Goal: Information Seeking & Learning: Learn about a topic

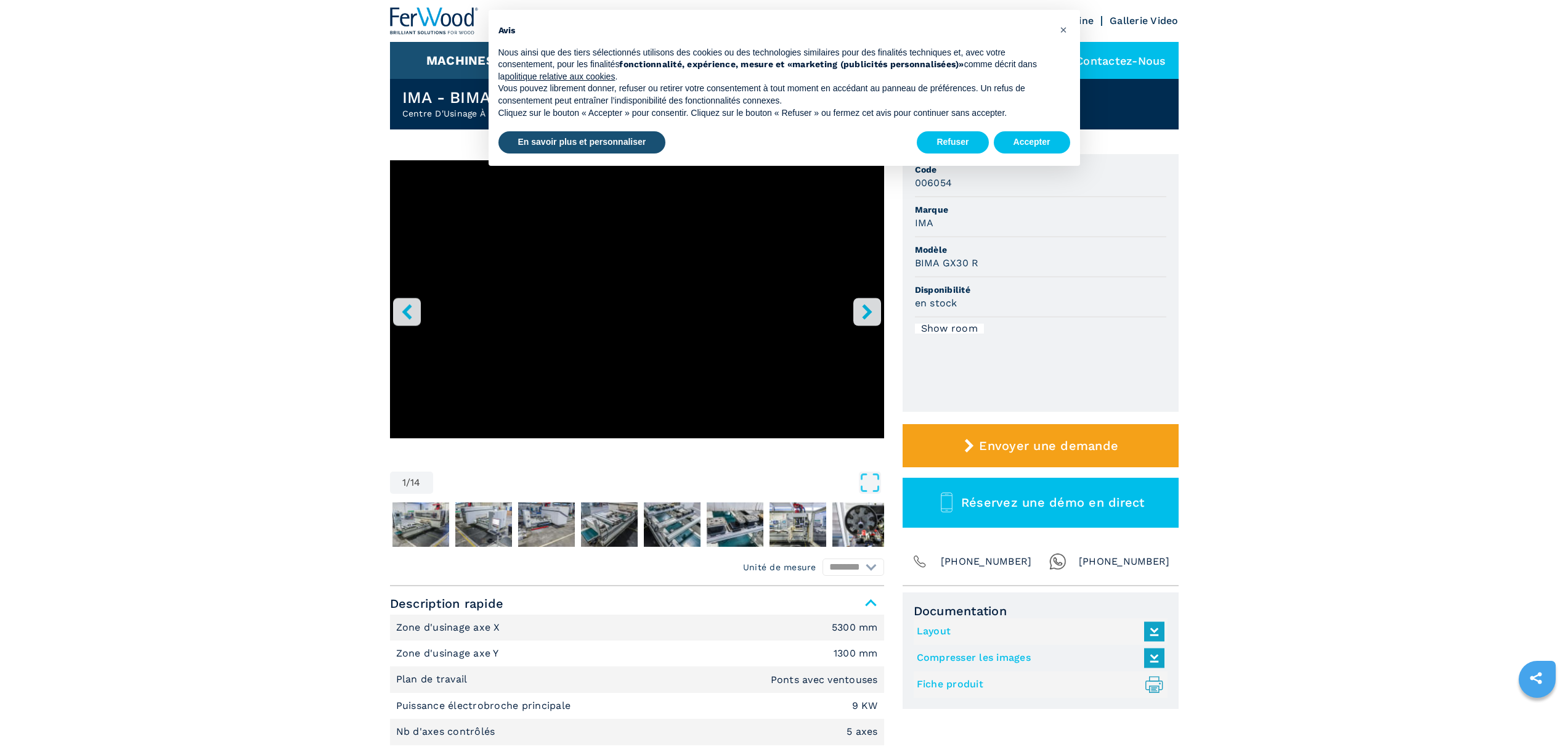
scroll to position [40, 0]
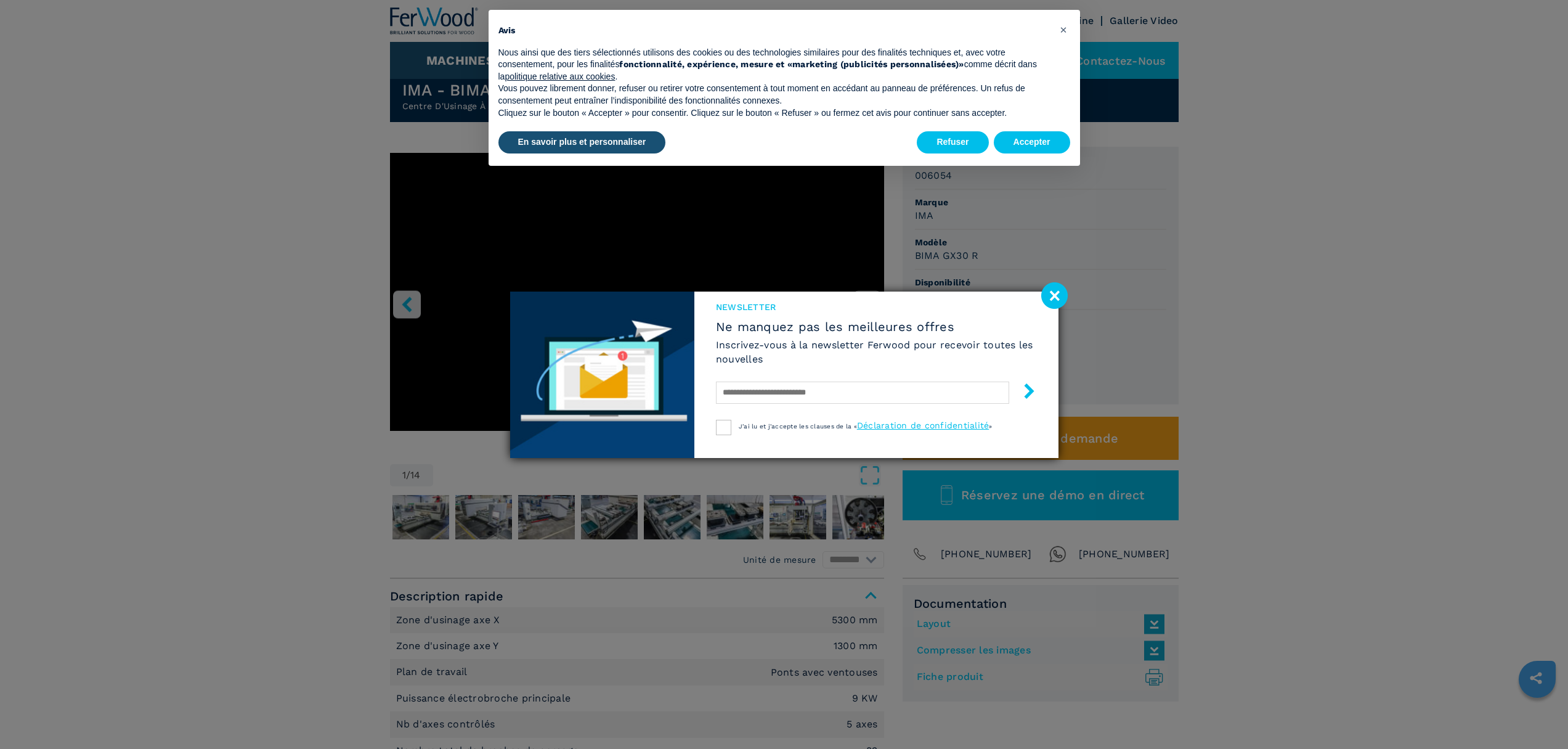
click at [1061, 290] on image at bounding box center [1054, 296] width 26 height 26
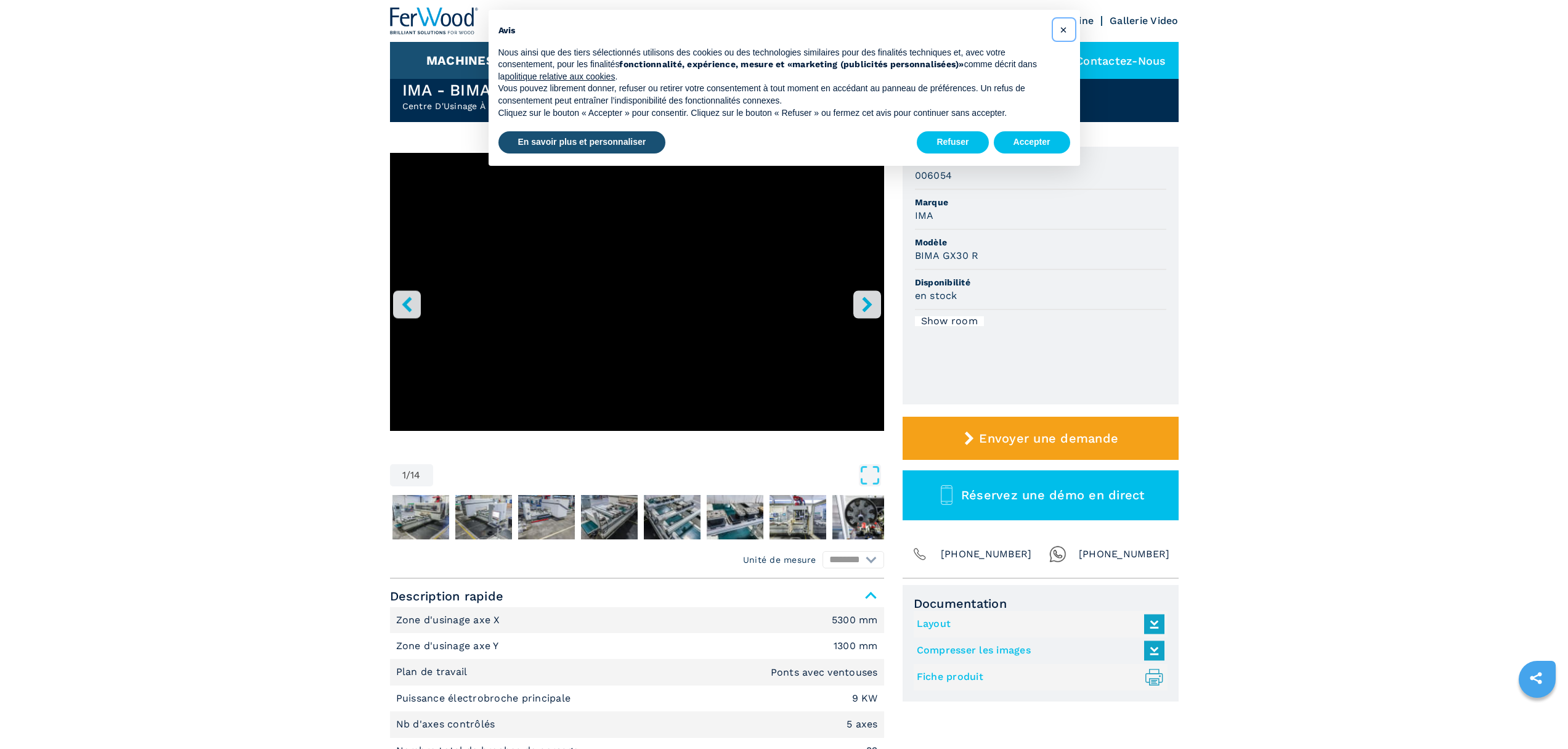
click at [1065, 31] on span "×" at bounding box center [1063, 30] width 7 height 15
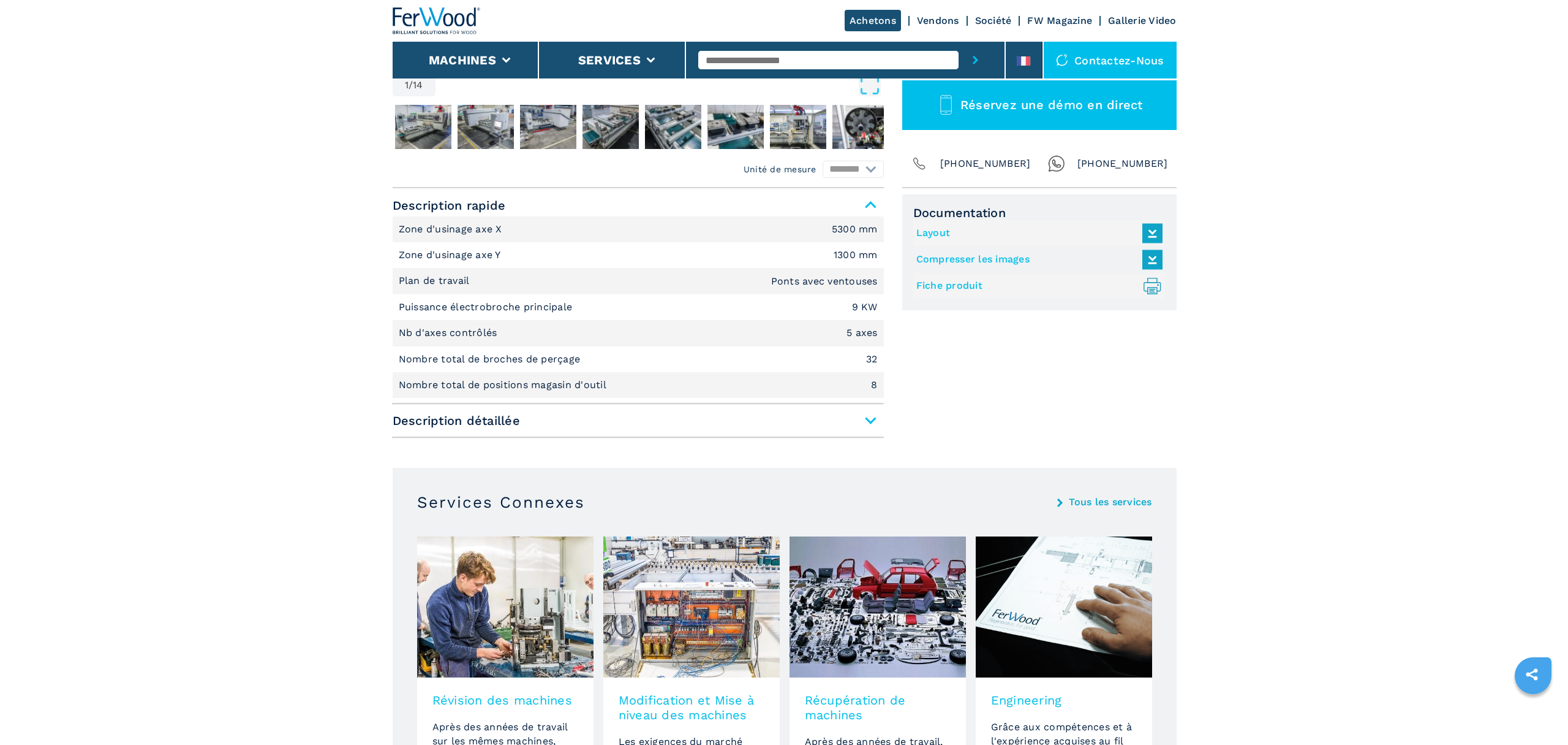
scroll to position [99, 0]
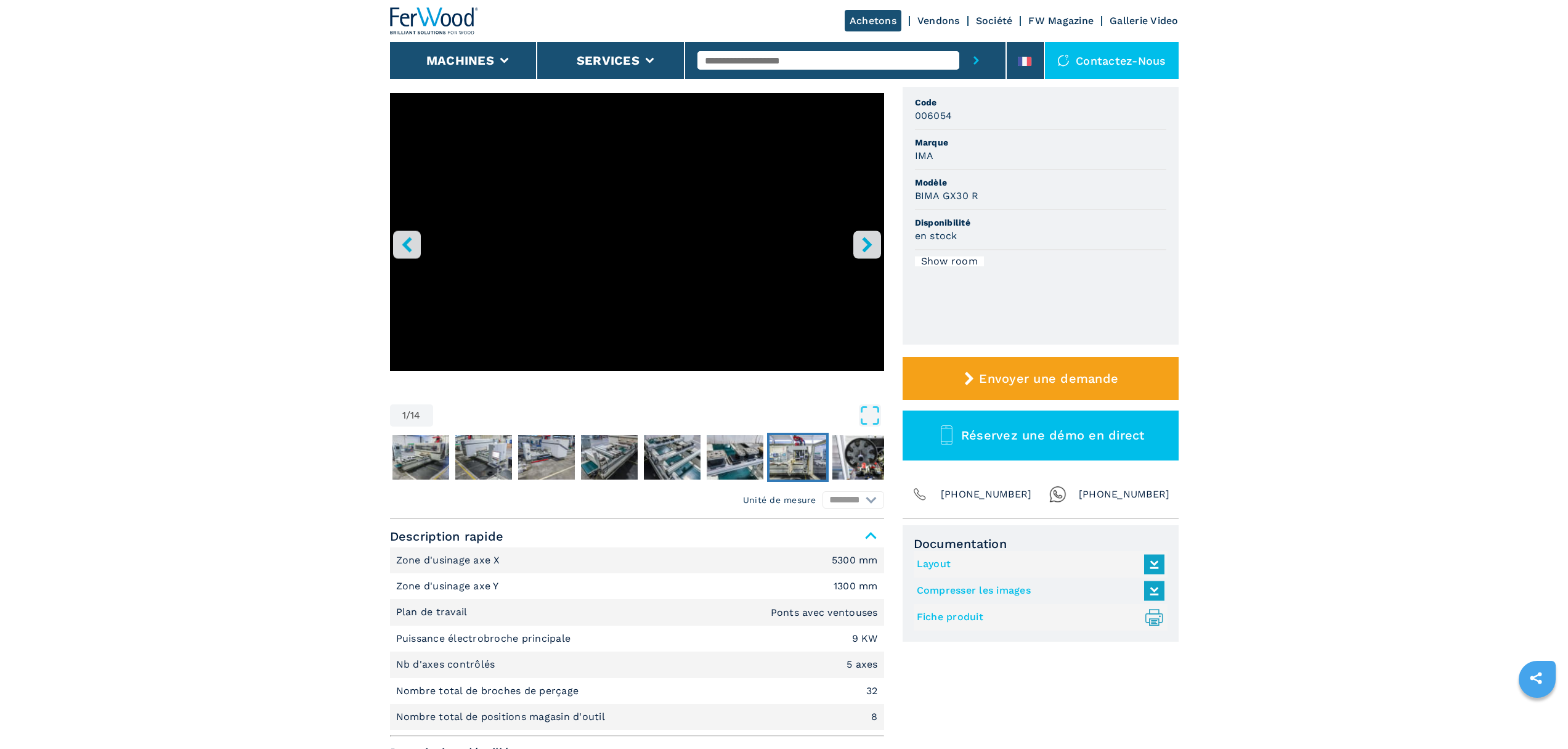
click at [814, 468] on img "Go to Slide 8" at bounding box center [798, 457] width 57 height 44
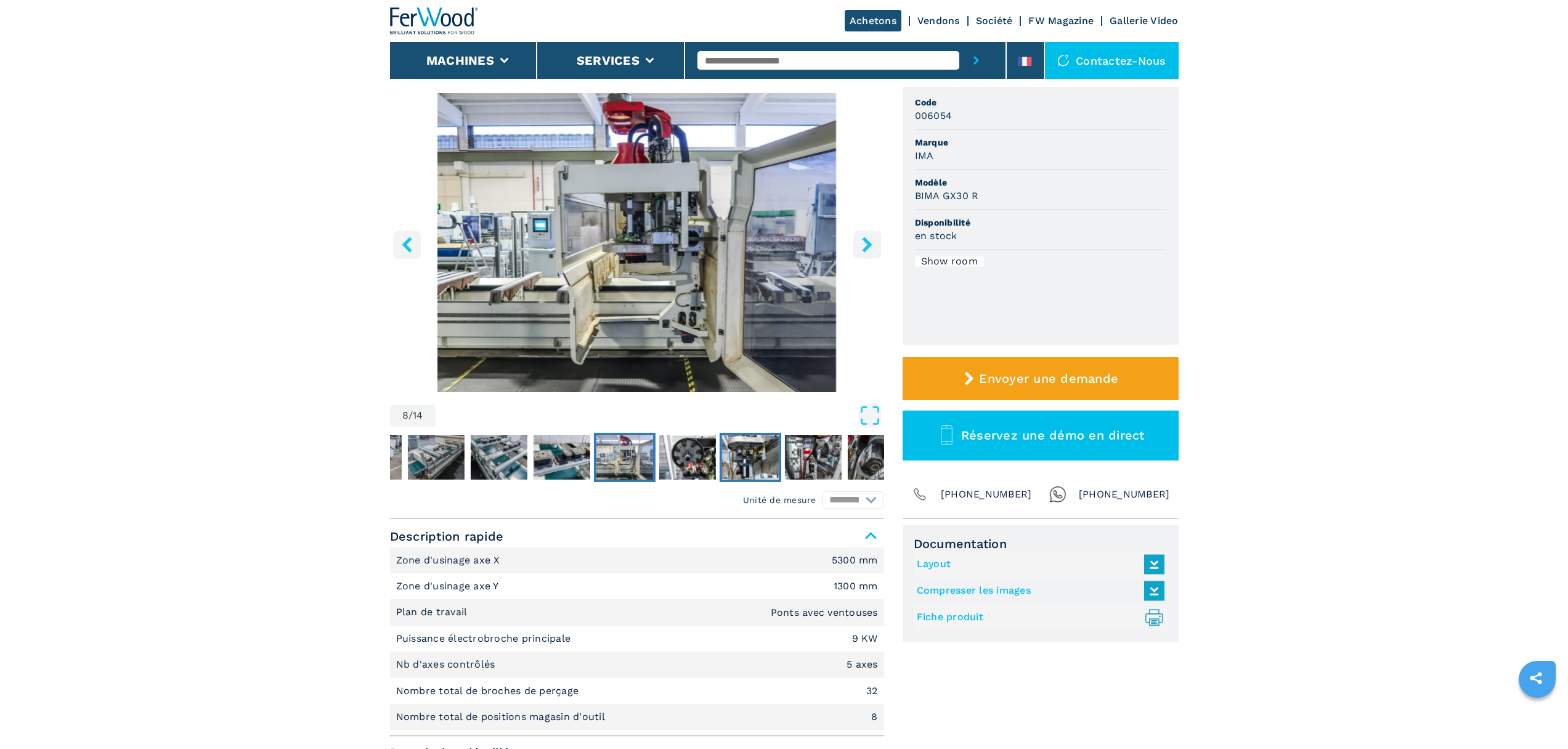
click at [770, 458] on img "Go to Slide 10" at bounding box center [750, 457] width 57 height 44
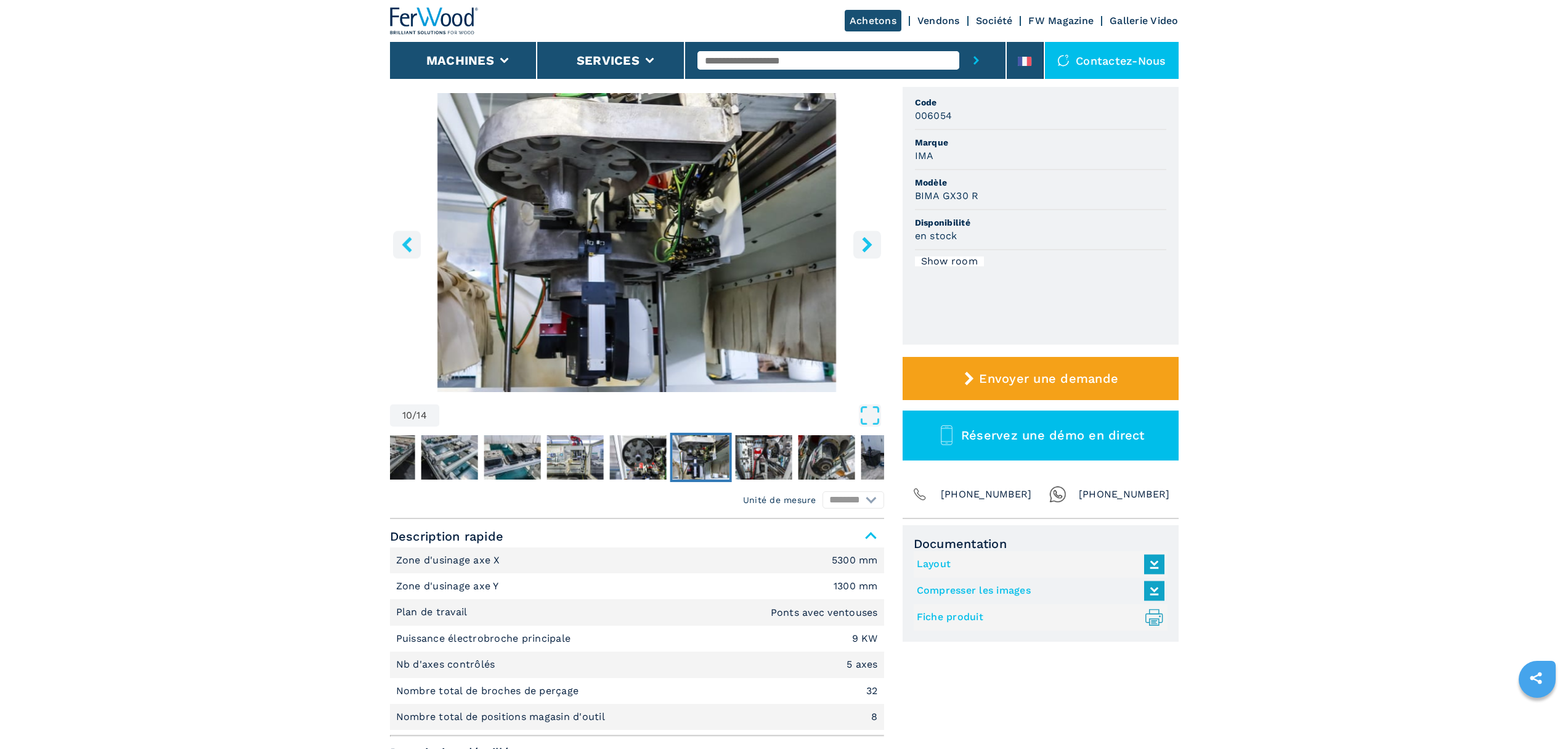
click at [686, 455] on img "Go to Slide 10" at bounding box center [701, 457] width 57 height 44
click at [654, 456] on img "Go to Slide 9" at bounding box center [638, 457] width 57 height 44
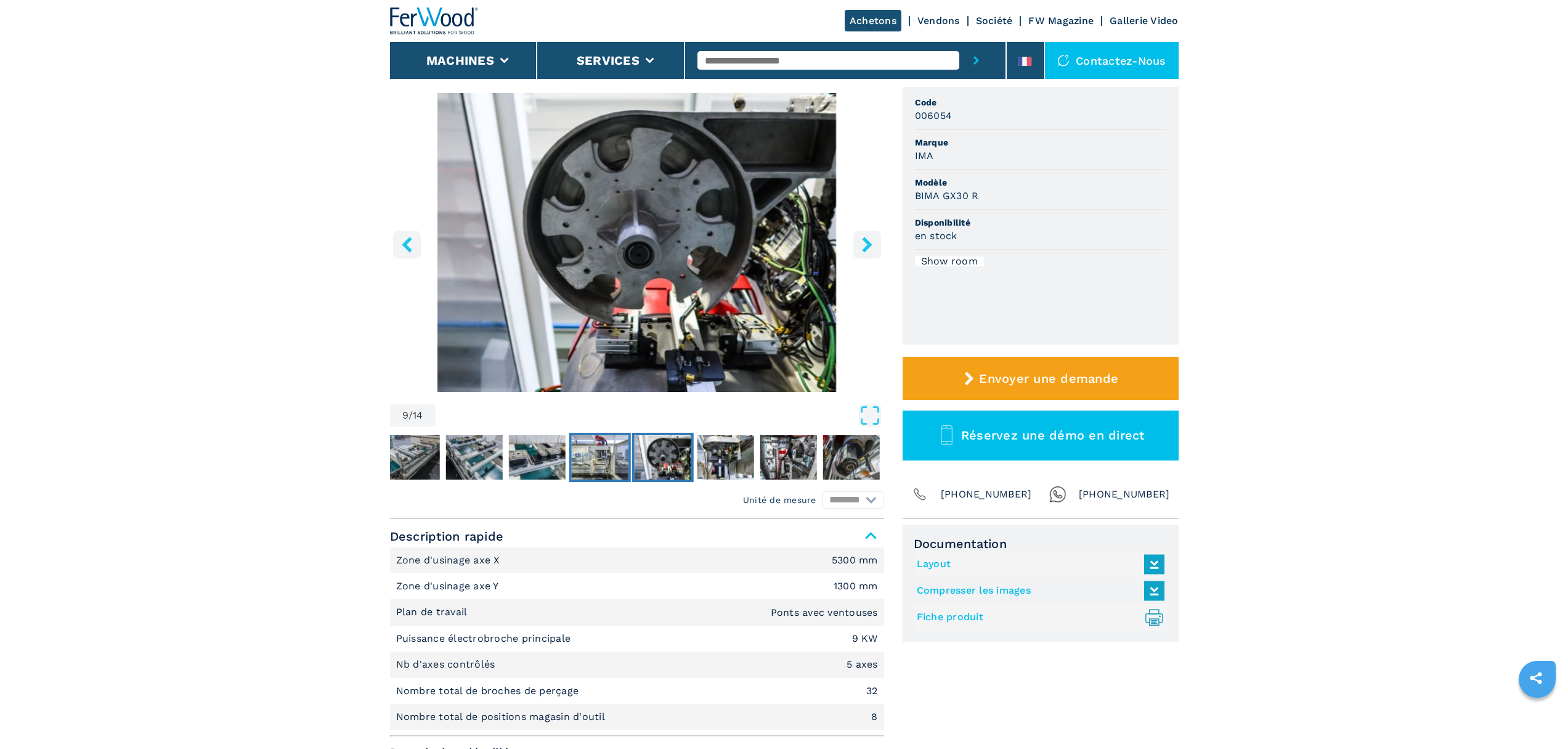
click at [605, 455] on img "Go to Slide 8" at bounding box center [600, 457] width 57 height 44
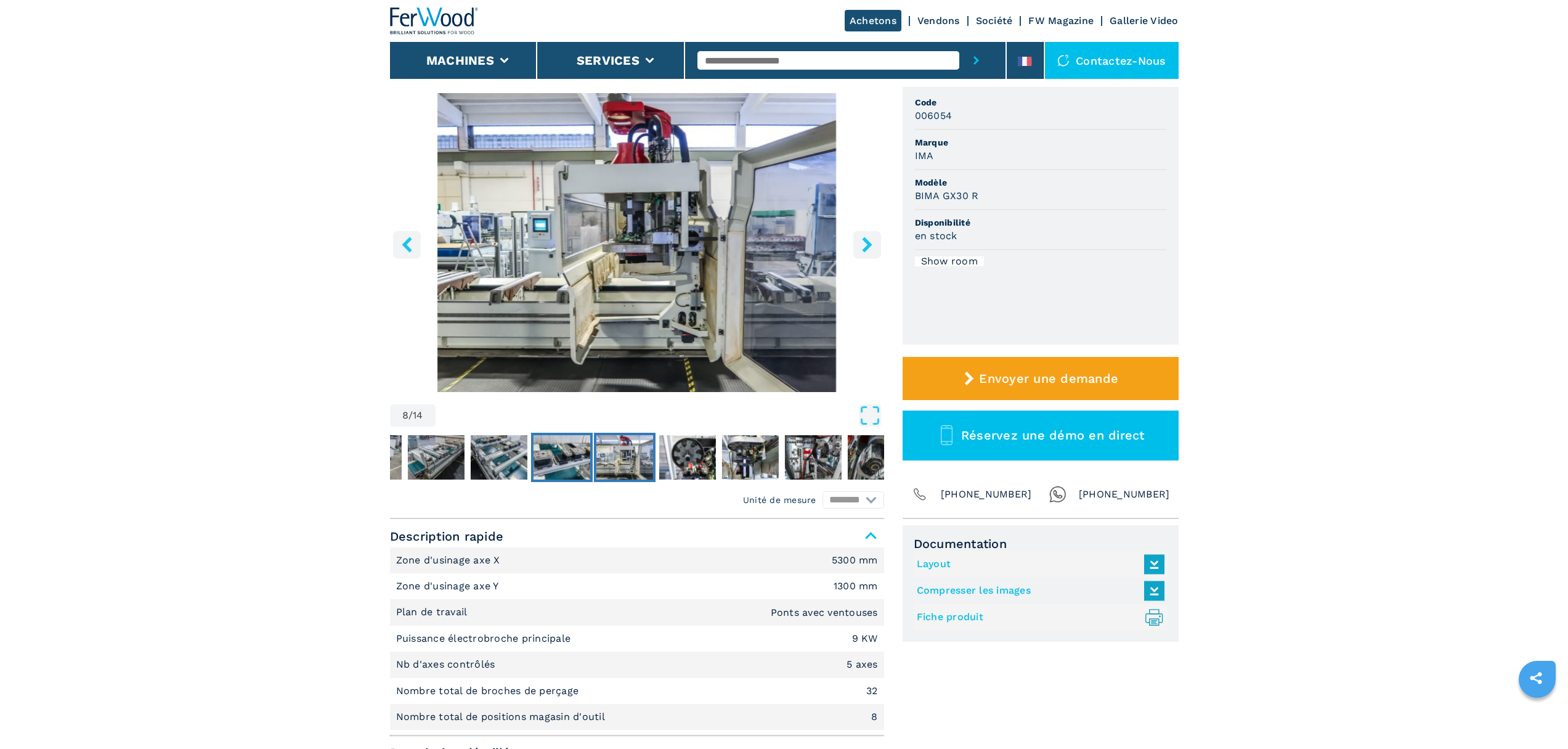
click at [571, 456] on img "Go to Slide 7" at bounding box center [561, 457] width 57 height 44
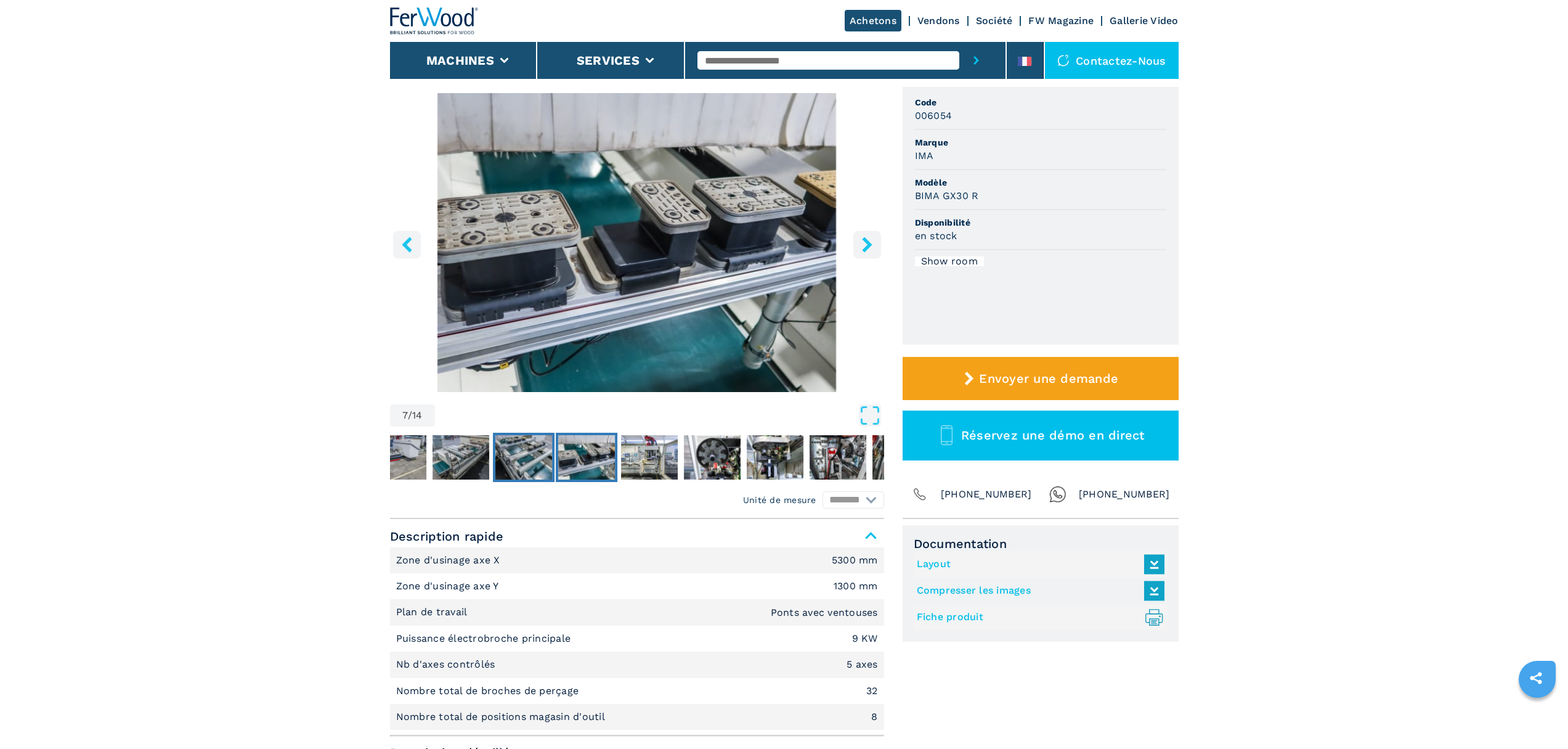
click at [505, 463] on img "Go to Slide 6" at bounding box center [524, 457] width 57 height 44
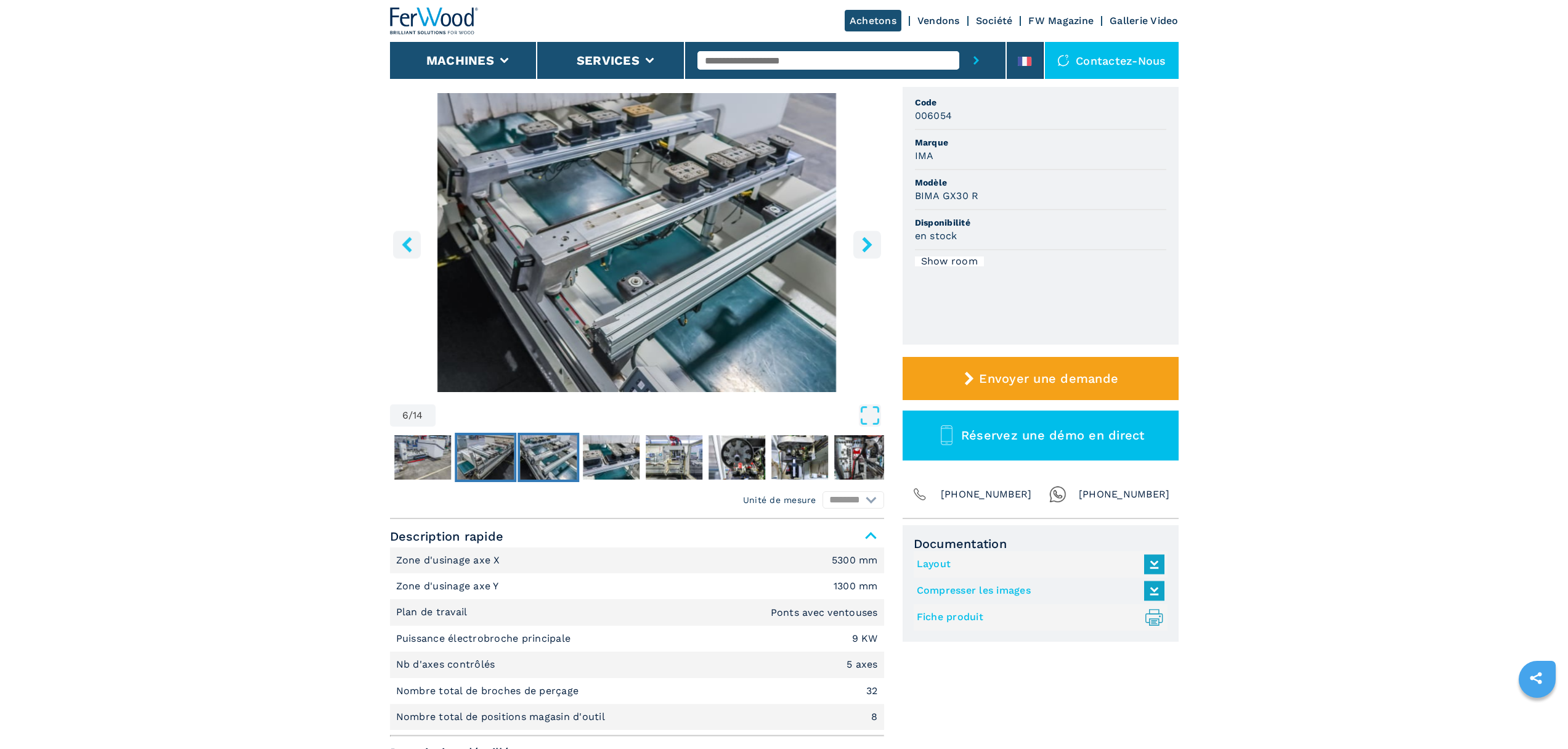
click at [475, 457] on img "Go to Slide 5" at bounding box center [486, 457] width 57 height 44
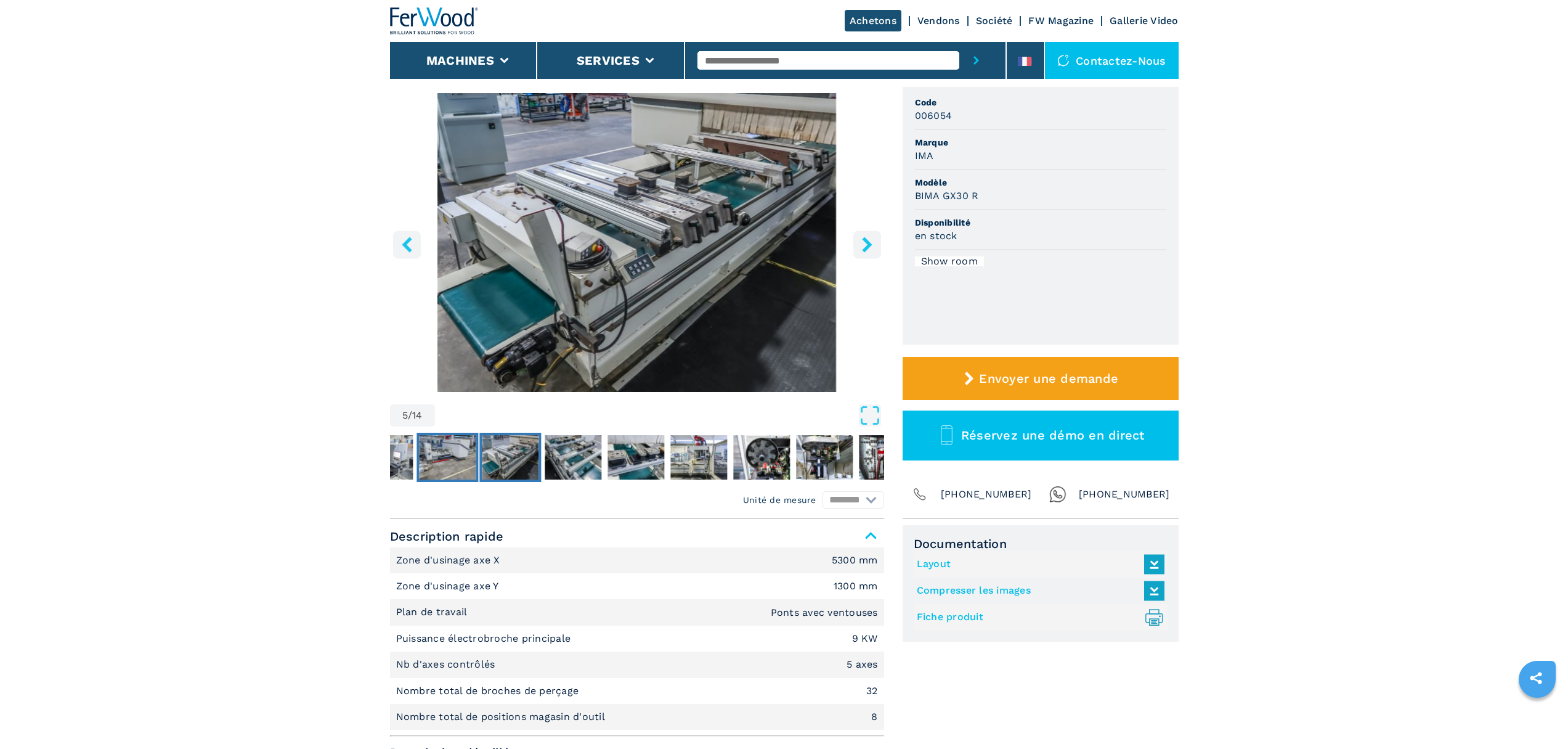
click at [426, 450] on img "Go to Slide 4" at bounding box center [448, 457] width 57 height 44
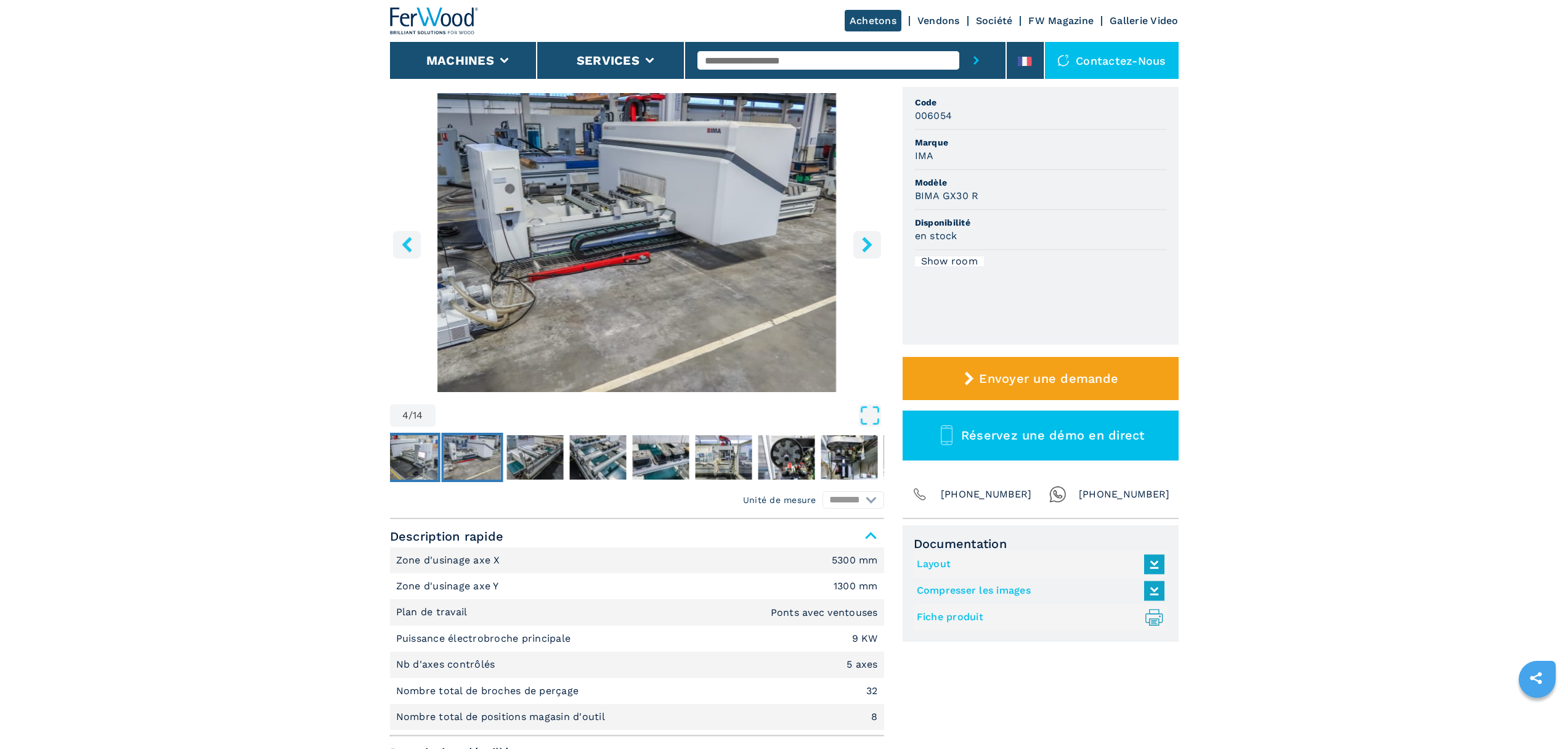
click at [425, 455] on img "Go to Slide 3" at bounding box center [409, 457] width 57 height 44
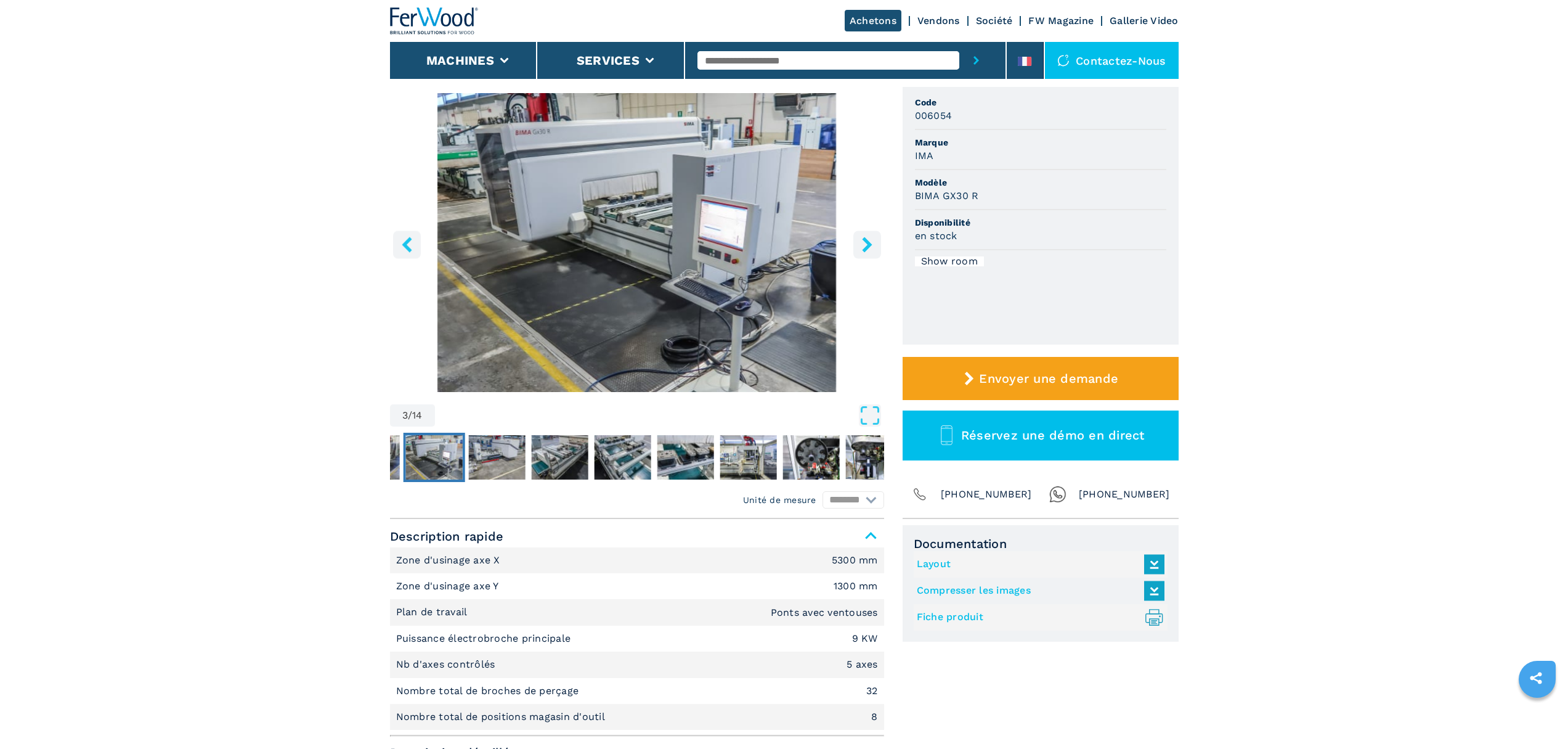
click at [407, 249] on icon "left-button" at bounding box center [407, 244] width 10 height 15
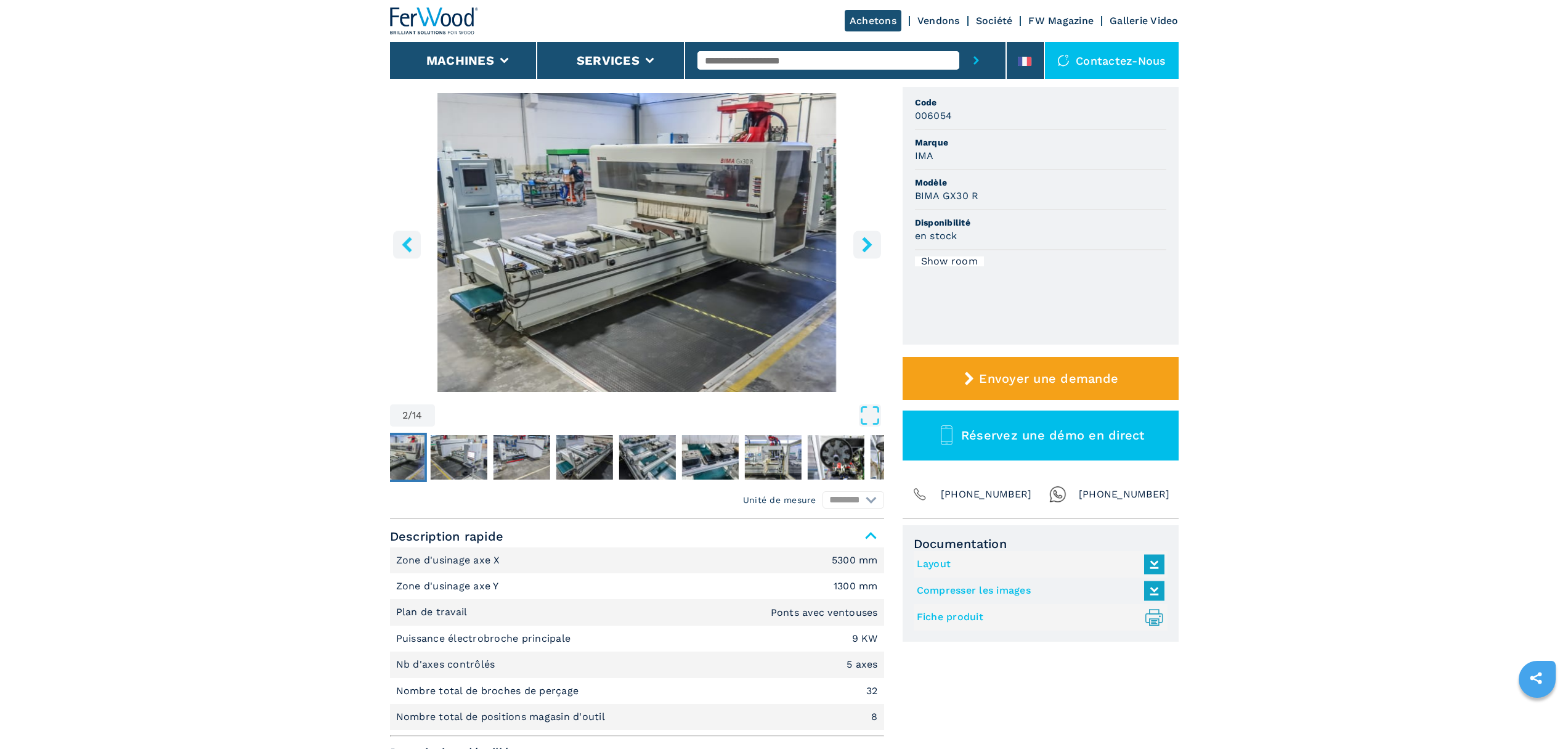
click at [407, 249] on icon "left-button" at bounding box center [407, 244] width 10 height 15
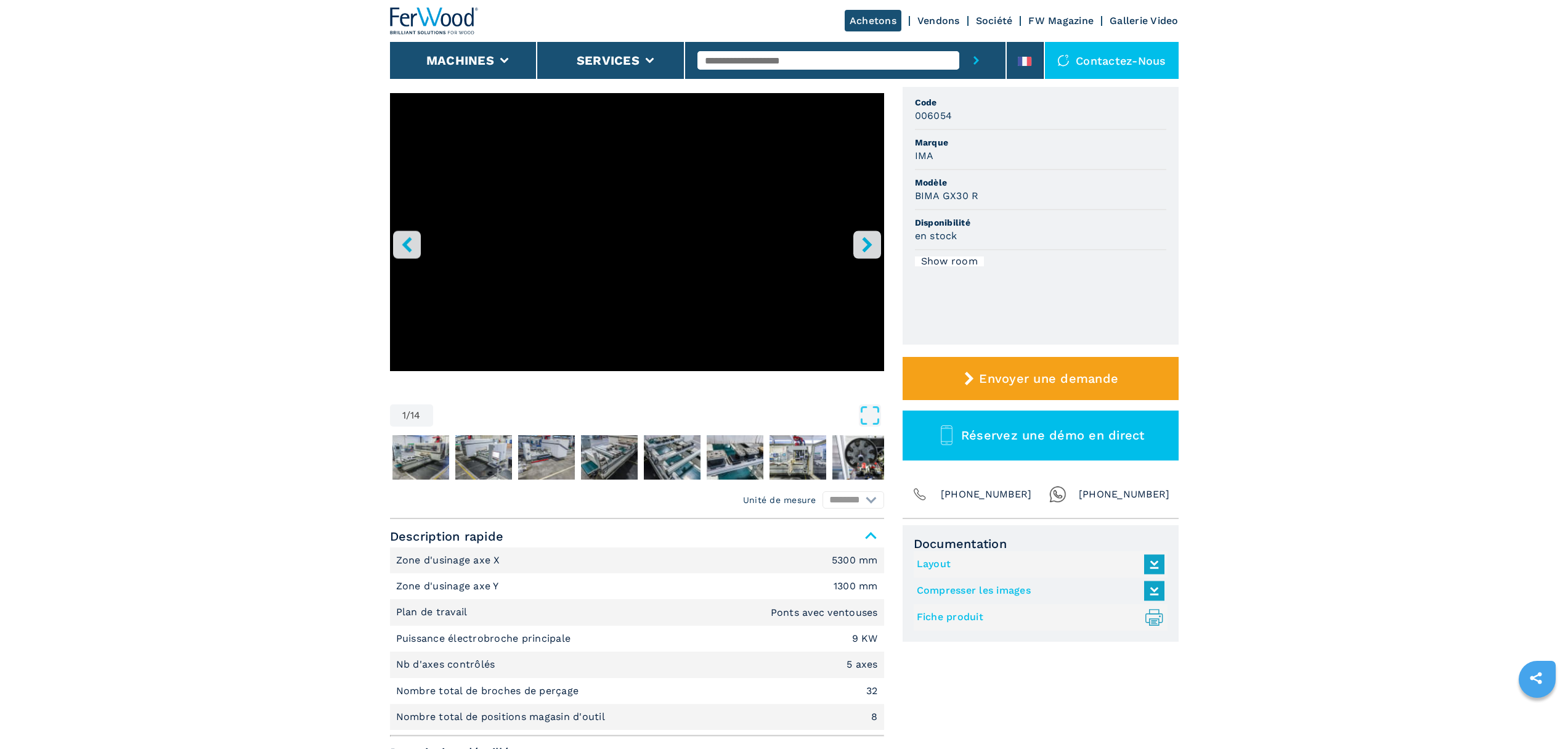
click at [407, 249] on icon "left-button" at bounding box center [407, 244] width 10 height 15
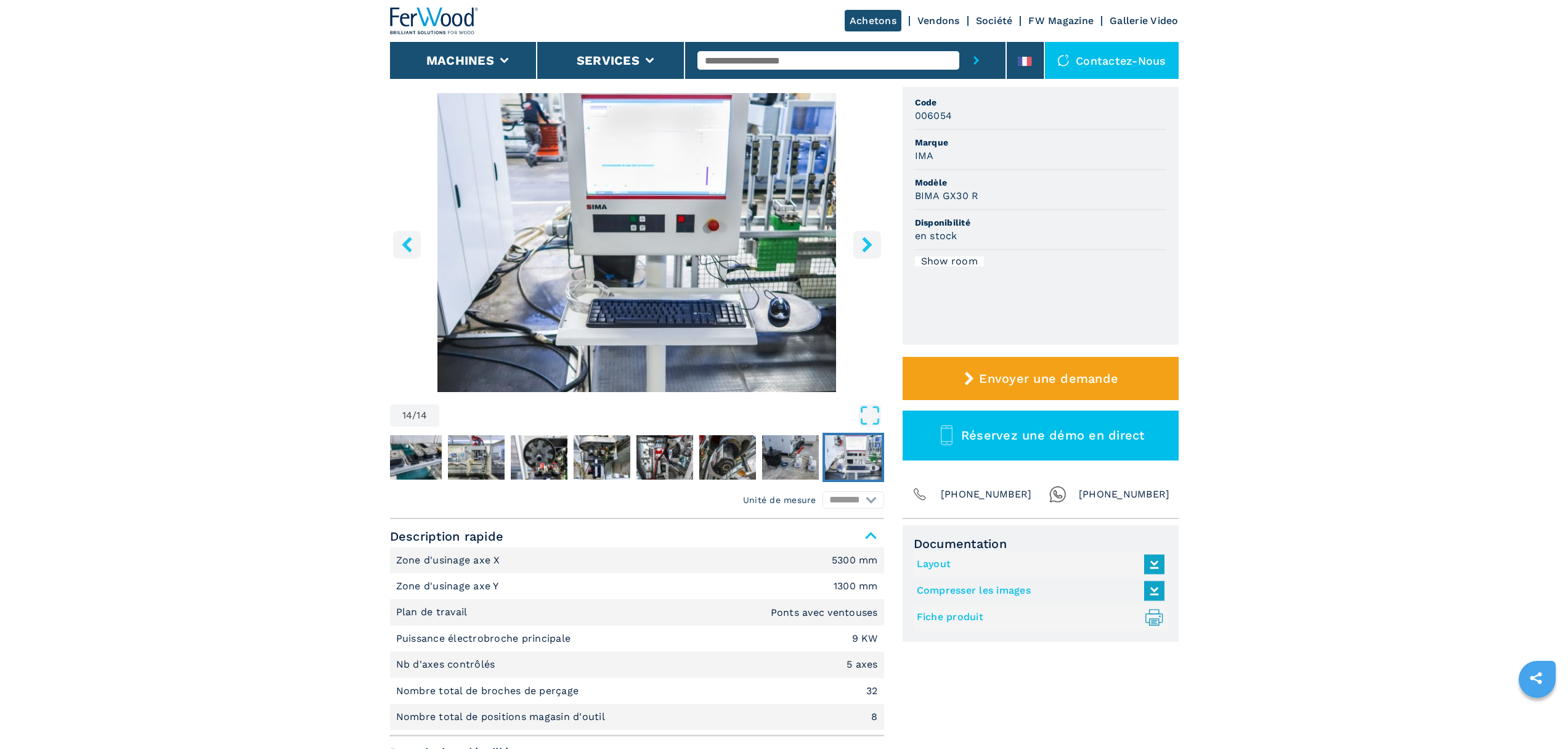
click at [407, 249] on icon "left-button" at bounding box center [407, 244] width 10 height 15
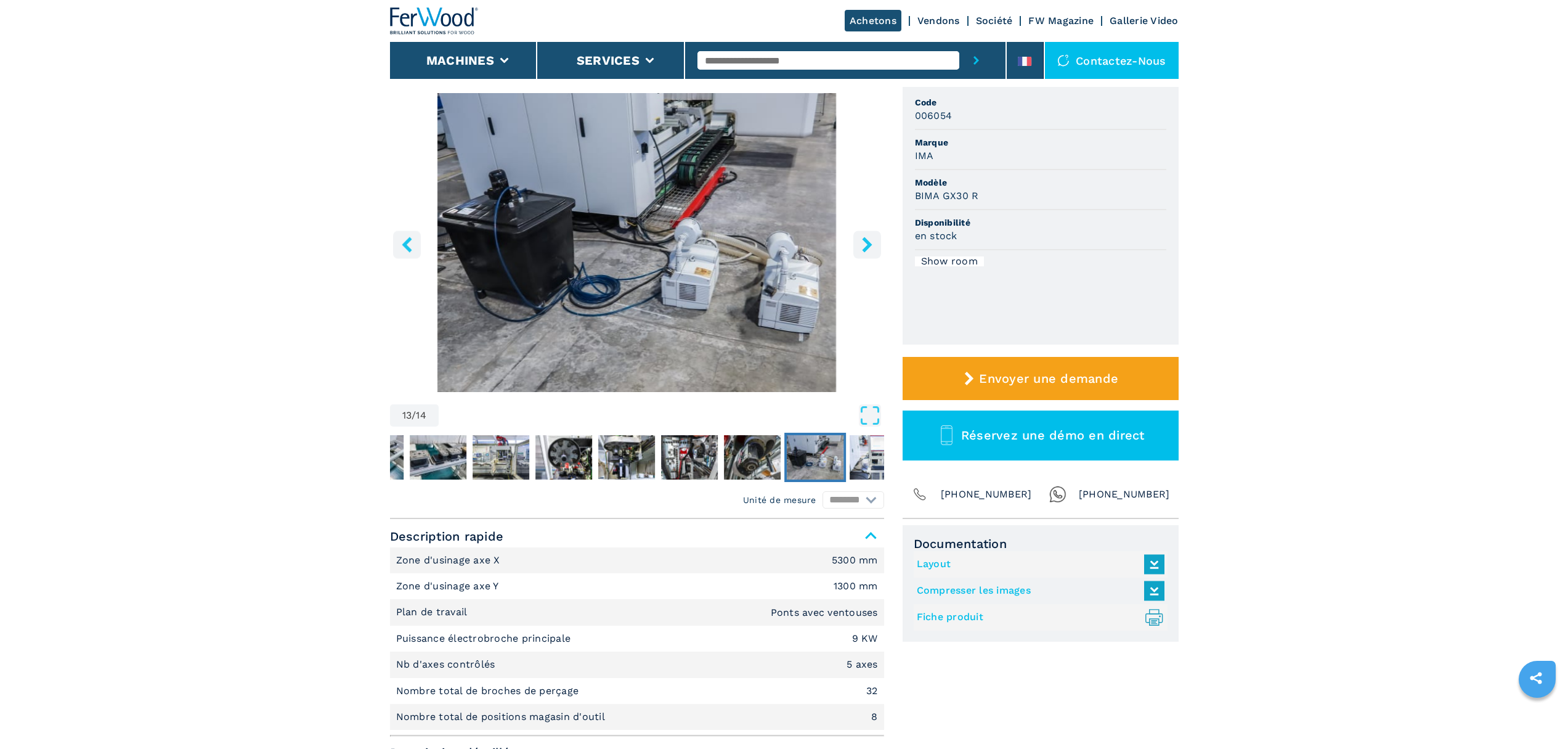
click at [407, 249] on icon "left-button" at bounding box center [407, 244] width 10 height 15
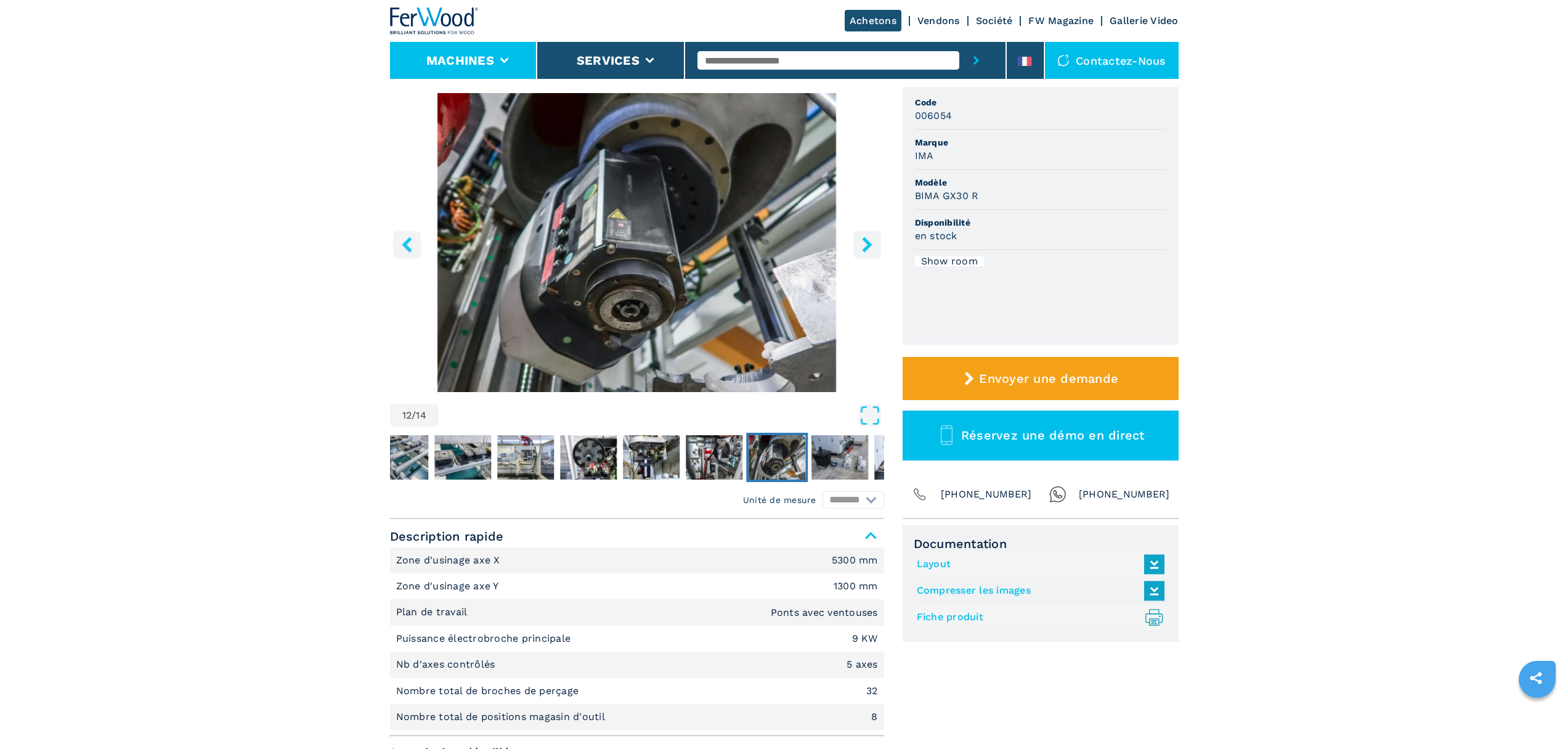
click at [498, 48] on li "Machines" at bounding box center [464, 60] width 148 height 37
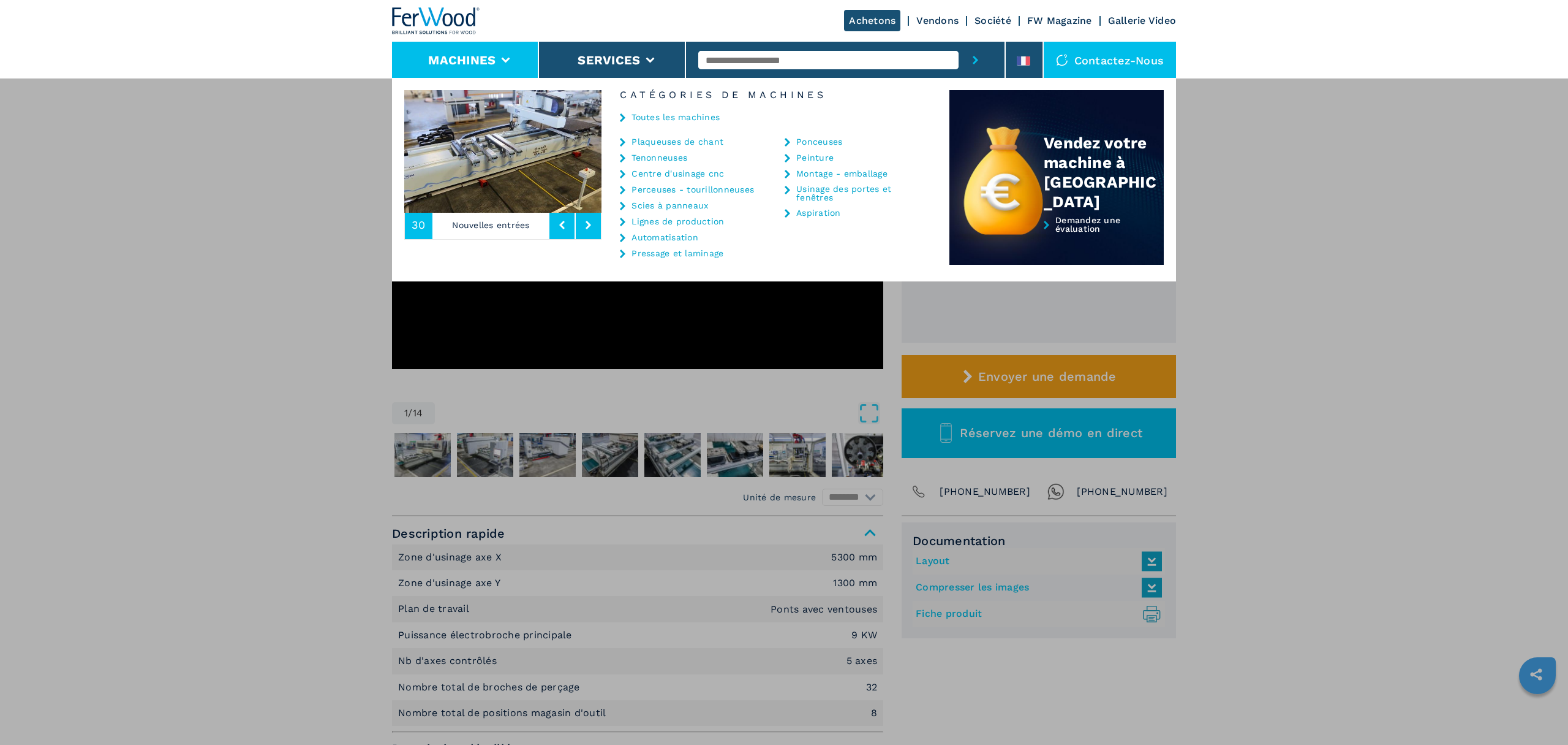
click at [699, 172] on link "Centre d'usinage cnc" at bounding box center [678, 173] width 93 height 9
click at [628, 171] on div "Centre d'usinage cnc" at bounding box center [687, 173] width 134 height 10
click at [625, 173] on icon at bounding box center [622, 174] width 5 height 9
click at [624, 174] on icon at bounding box center [622, 174] width 5 height 9
click at [622, 175] on icon at bounding box center [622, 174] width 5 height 9
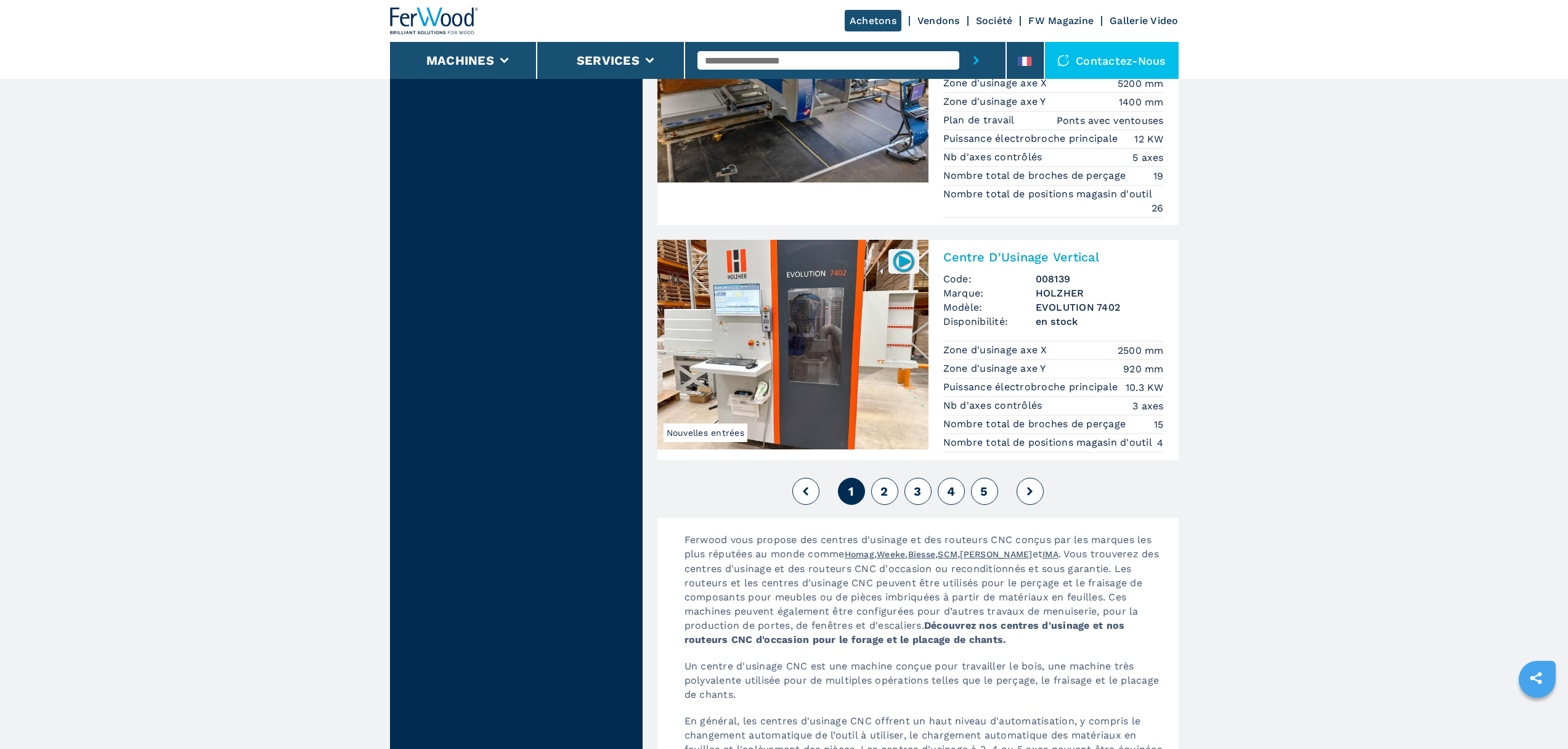
scroll to position [3083, 0]
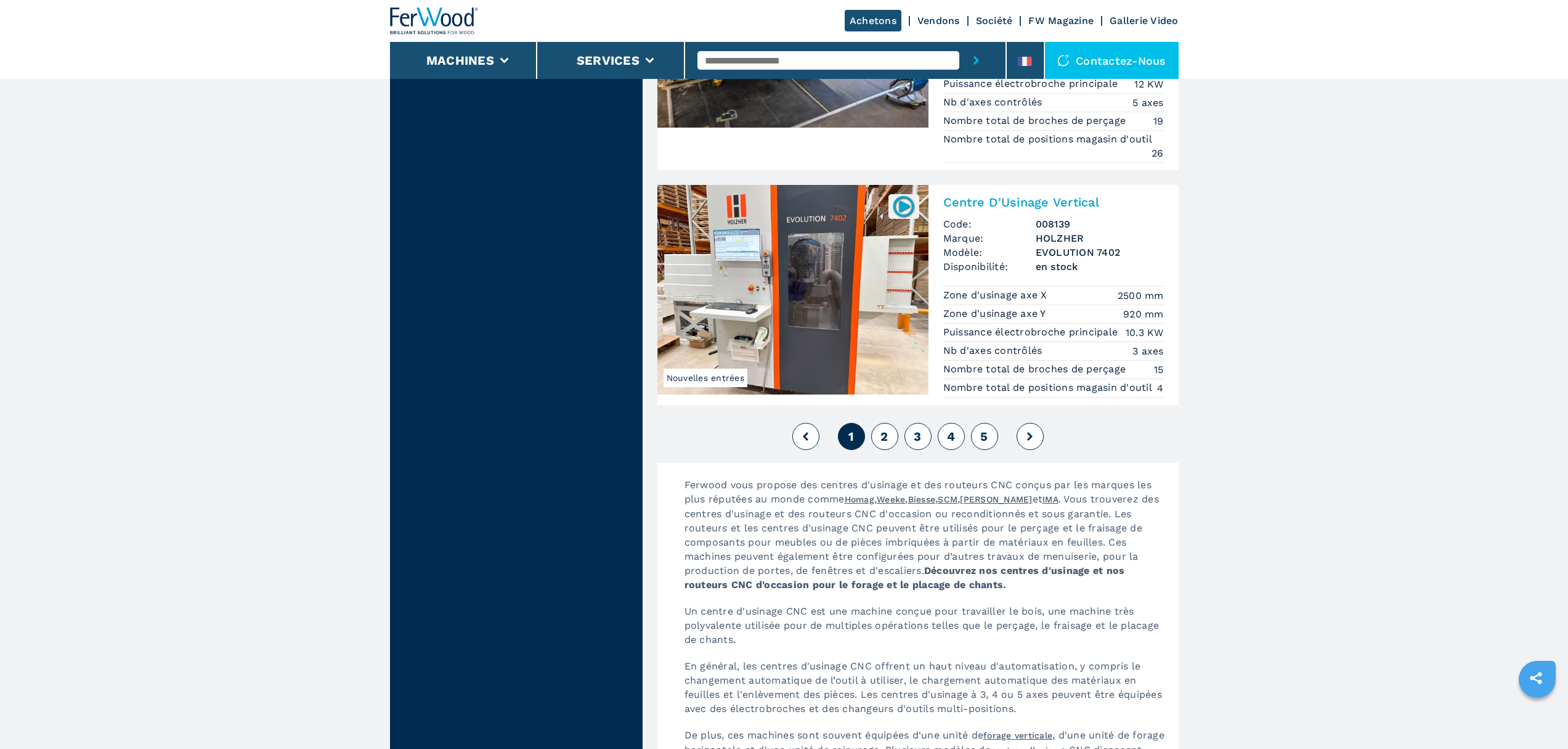
click at [877, 431] on button "2" at bounding box center [884, 436] width 27 height 27
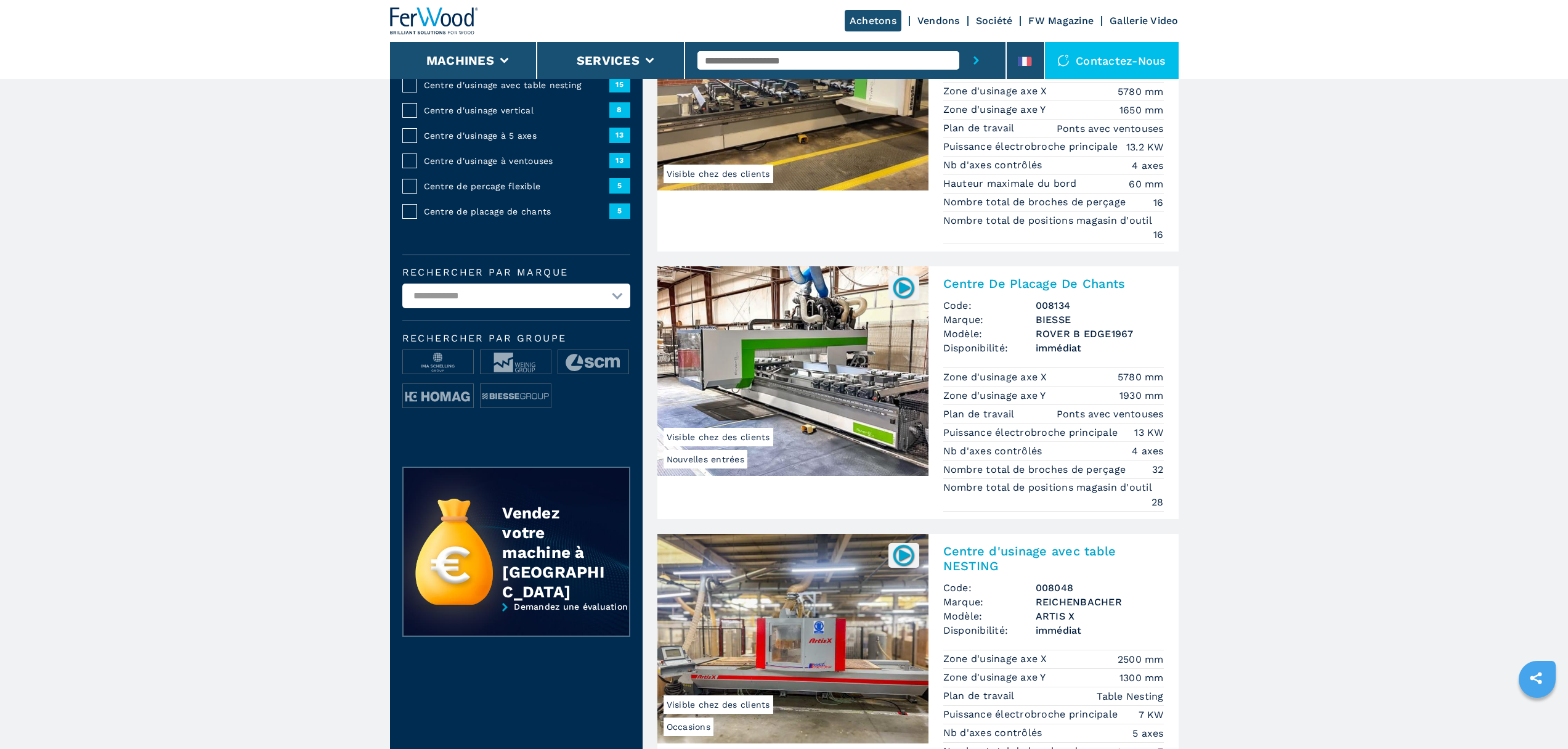
scroll to position [219, 0]
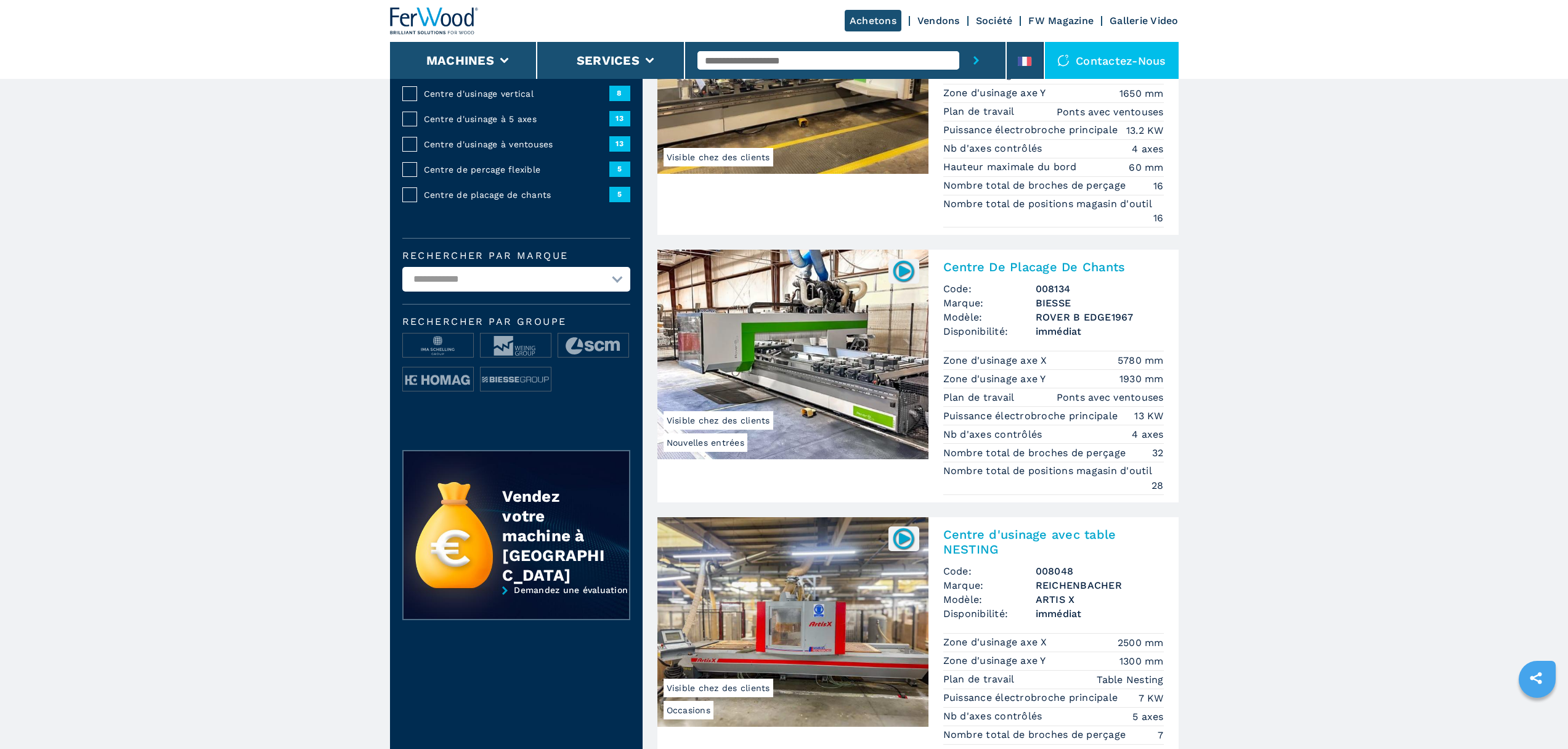
click at [904, 273] on img at bounding box center [904, 271] width 24 height 24
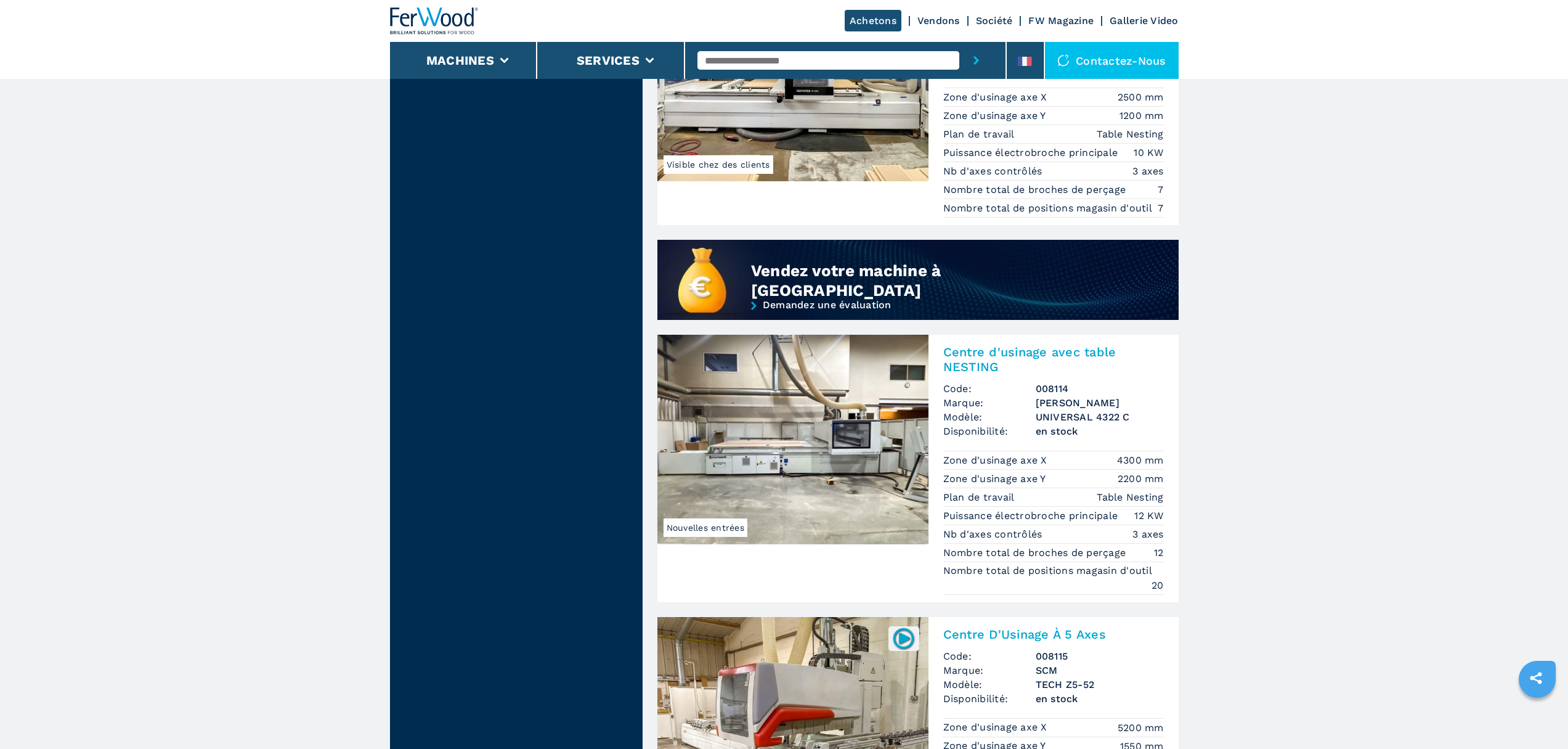
scroll to position [1068, 0]
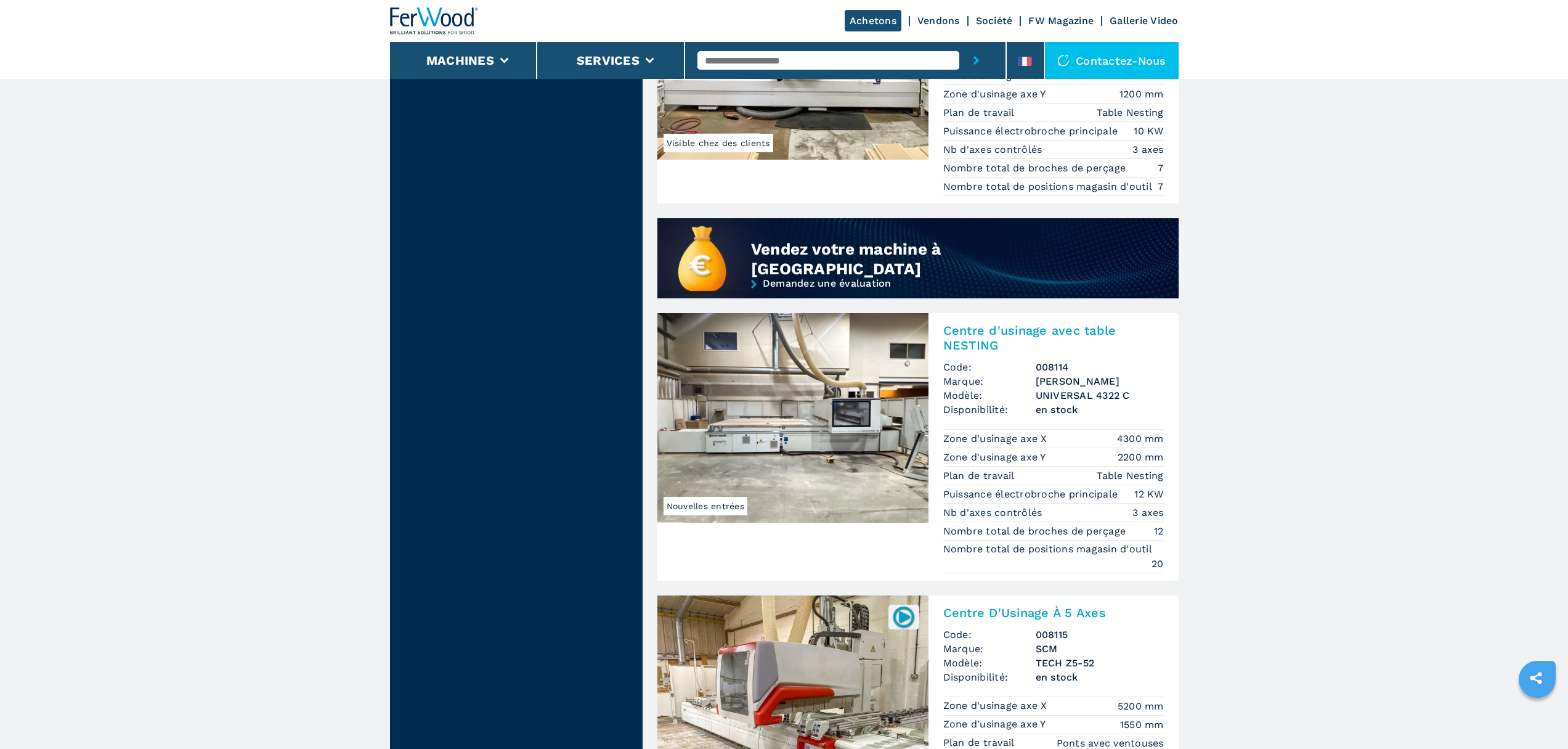
click at [787, 422] on img at bounding box center [793, 418] width 271 height 210
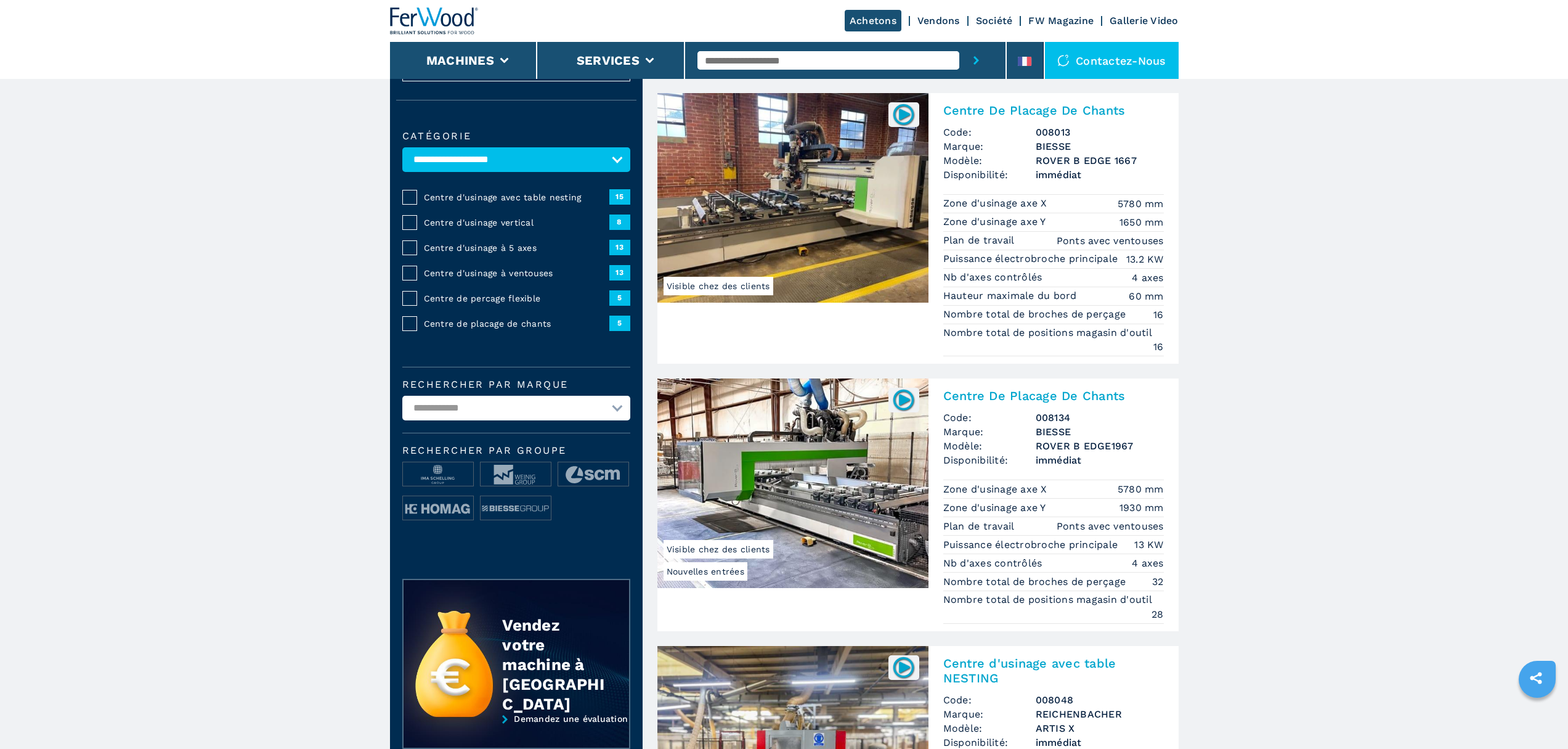
scroll to position [223, 0]
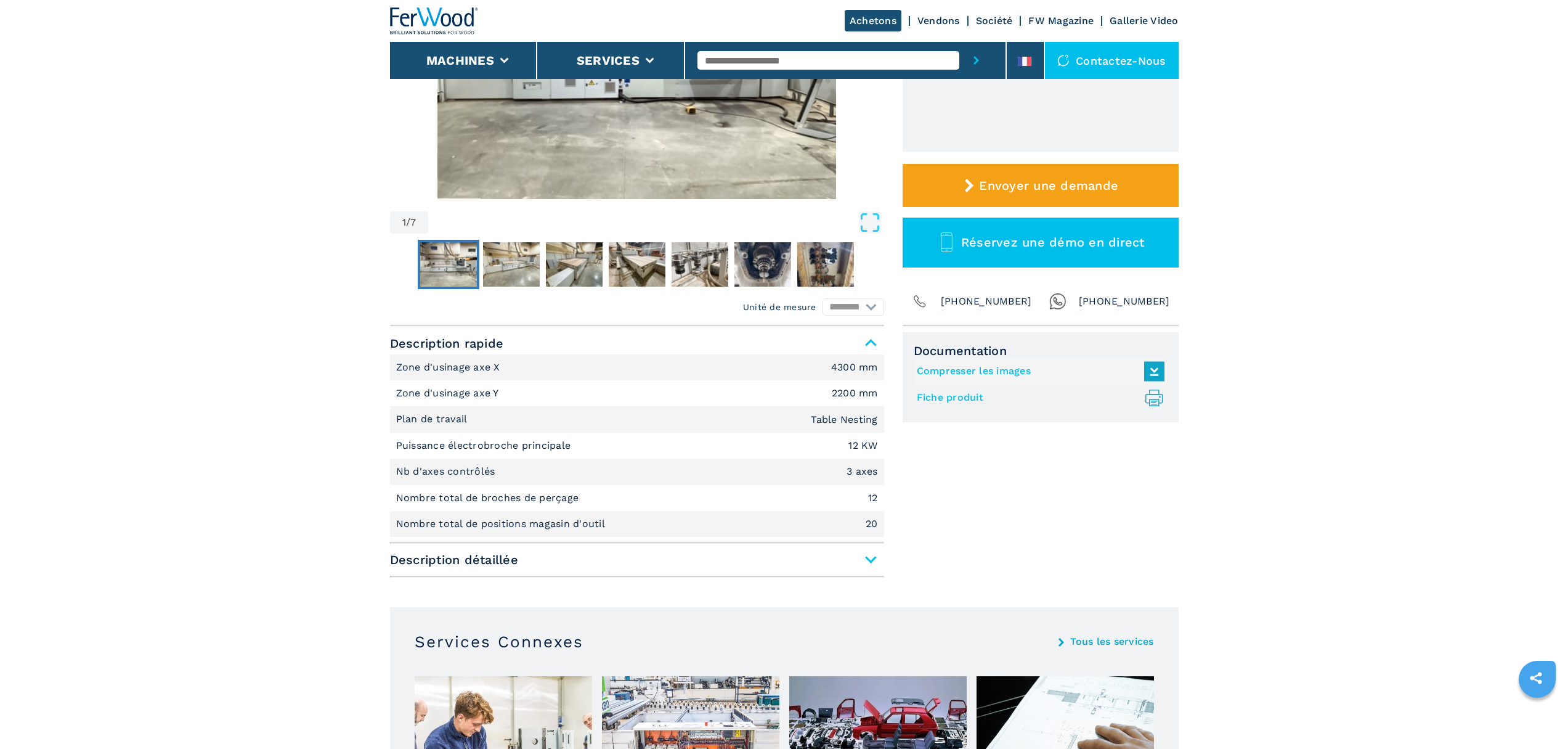
scroll to position [305, 0]
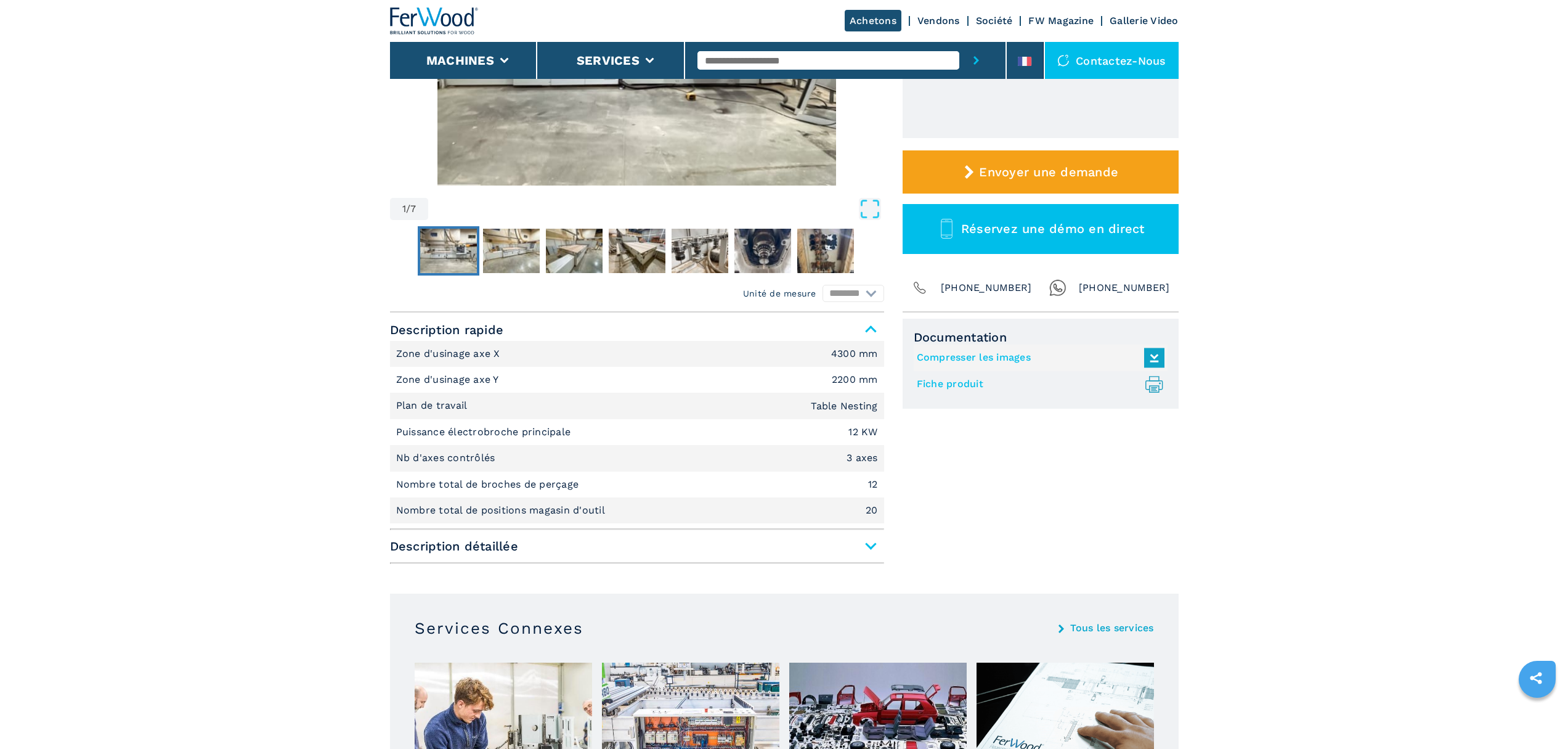
click at [870, 547] on span "Description détaillée" at bounding box center [637, 546] width 494 height 22
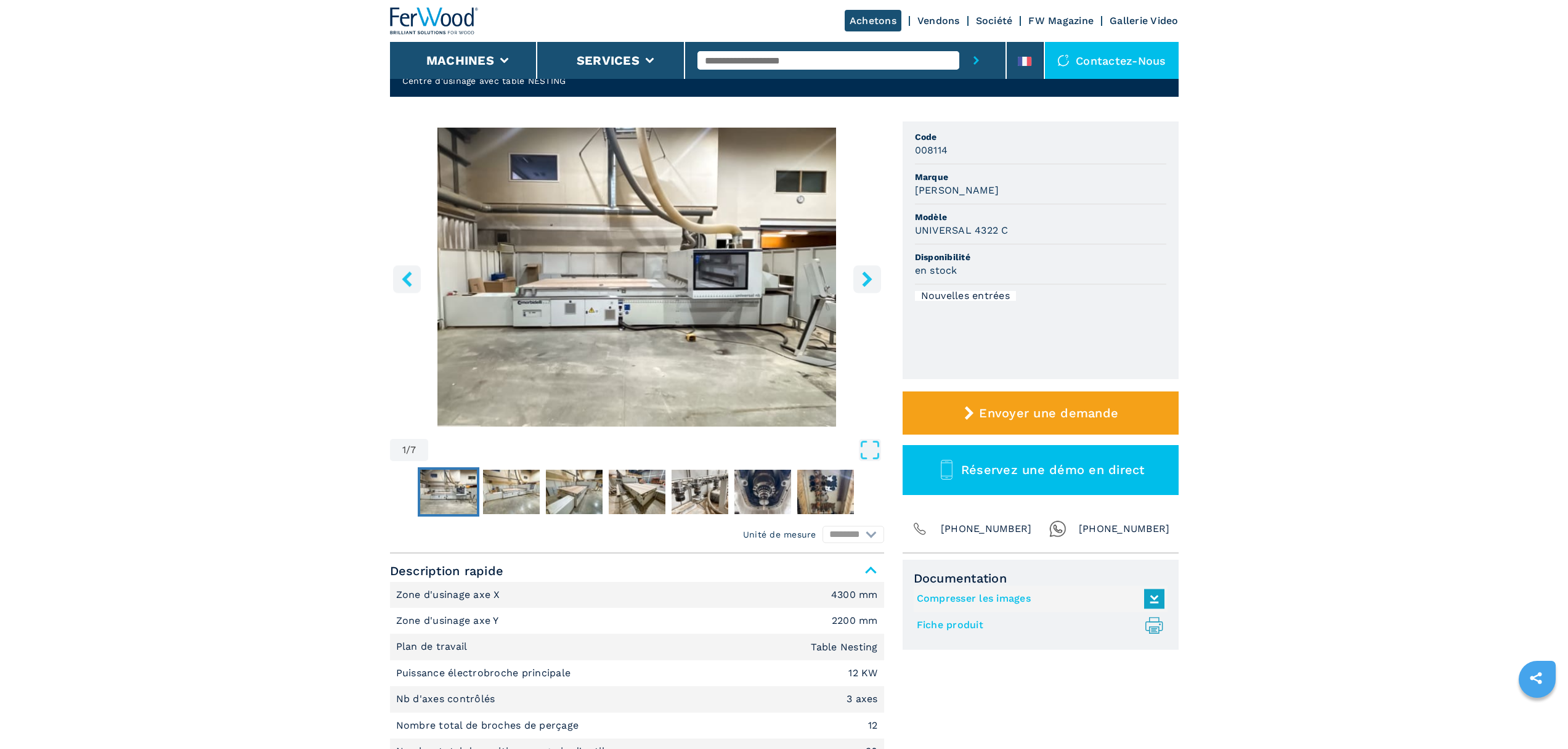
scroll to position [0, 0]
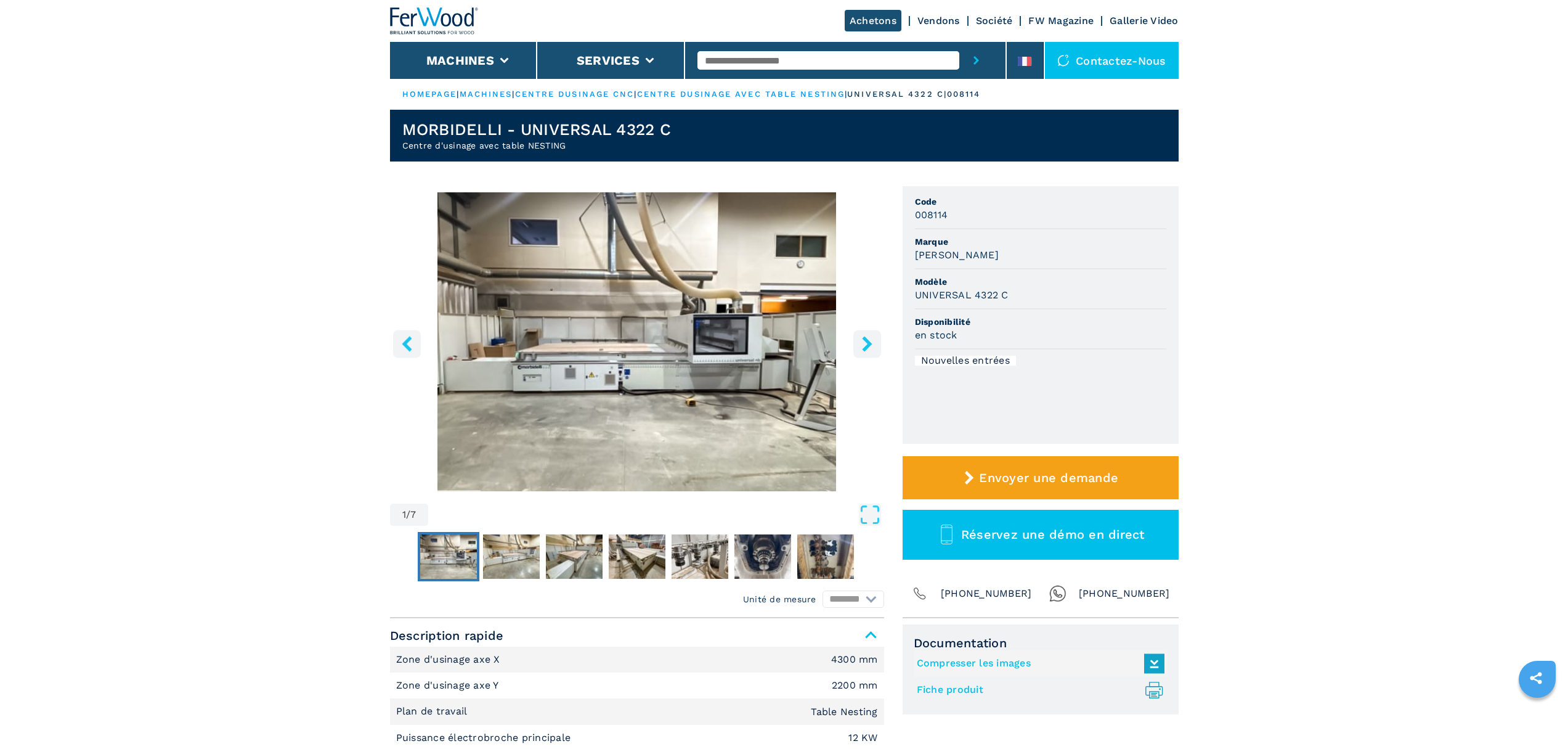
click at [868, 347] on icon "right-button" at bounding box center [867, 343] width 10 height 15
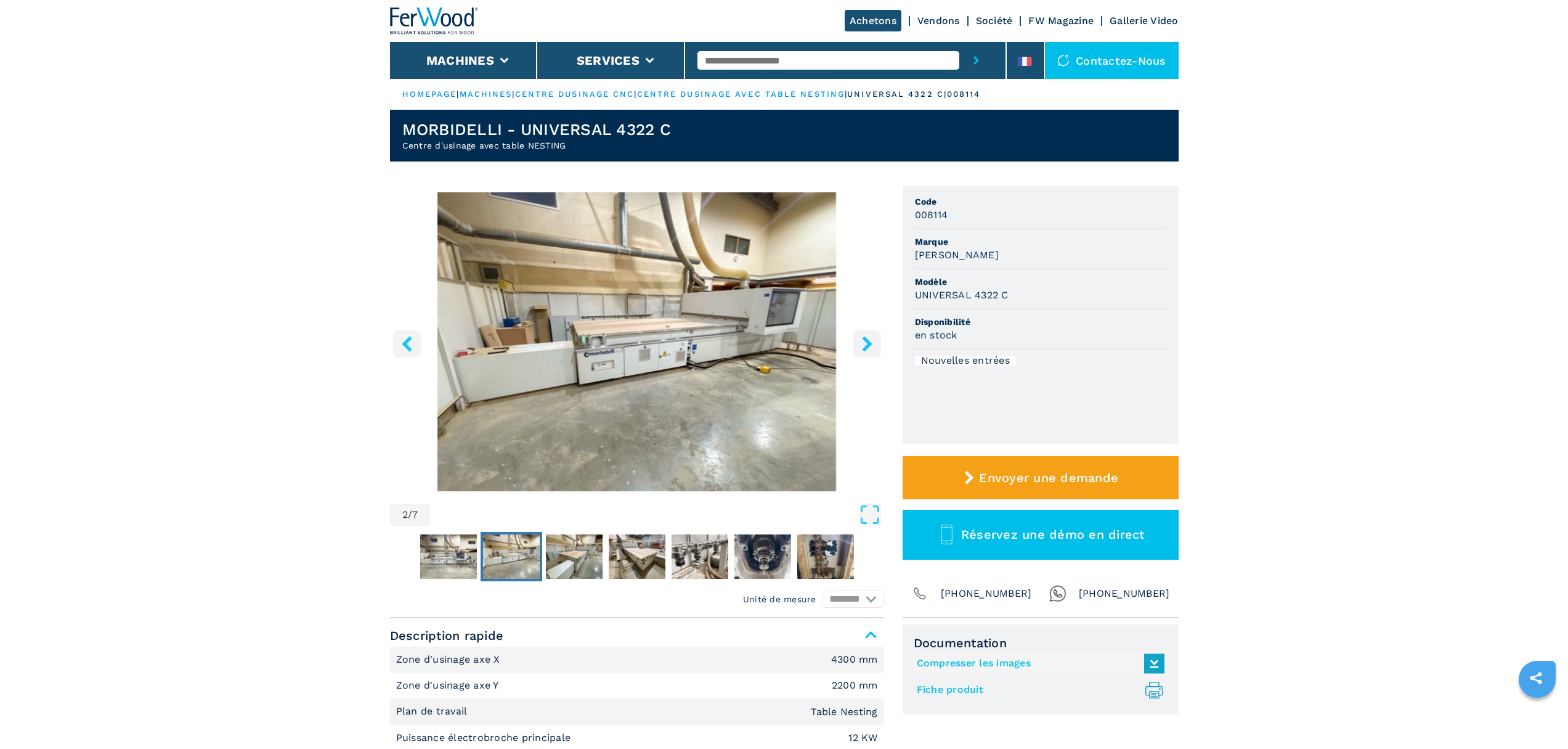
click at [865, 347] on icon "right-button" at bounding box center [867, 343] width 10 height 15
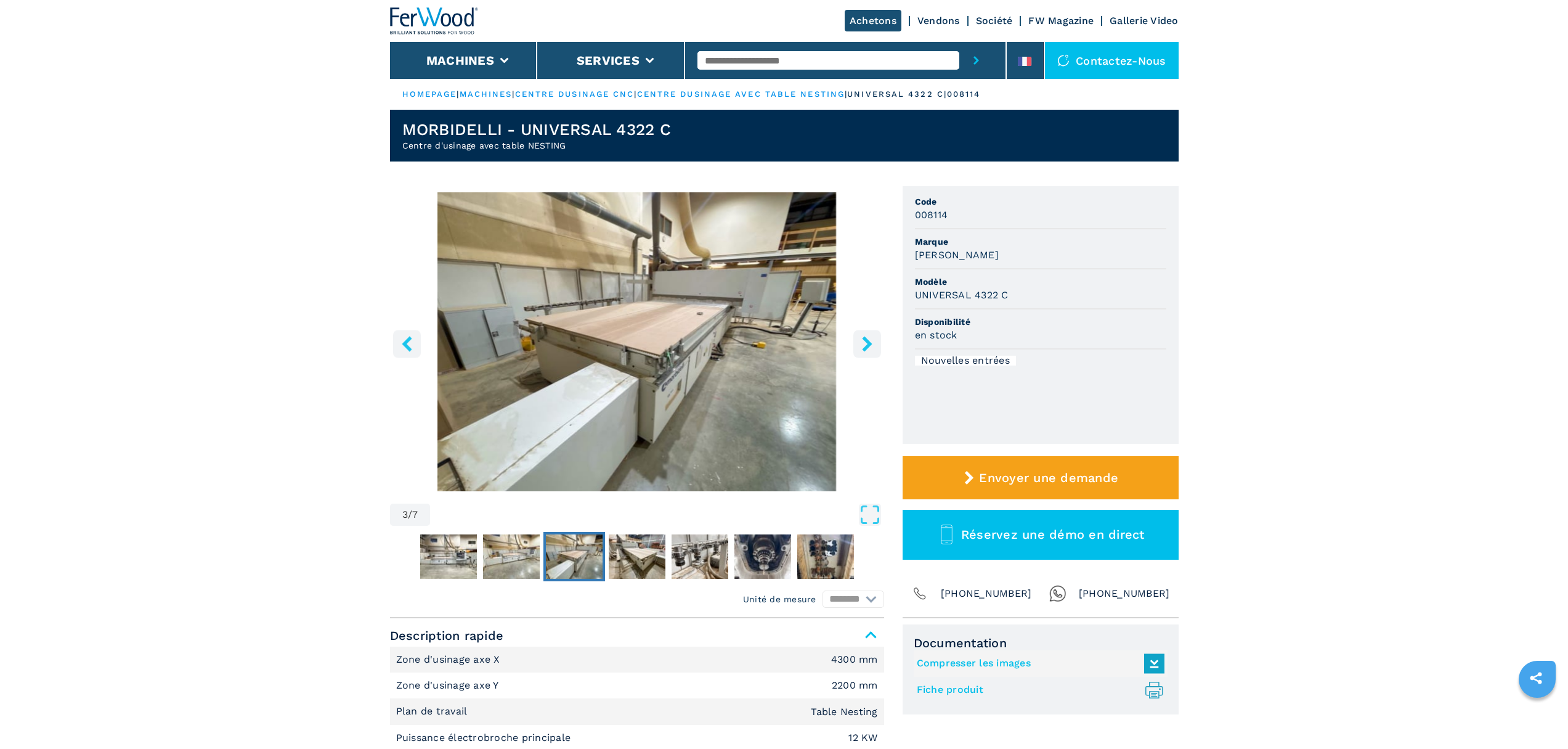
click at [865, 347] on icon "right-button" at bounding box center [867, 343] width 10 height 15
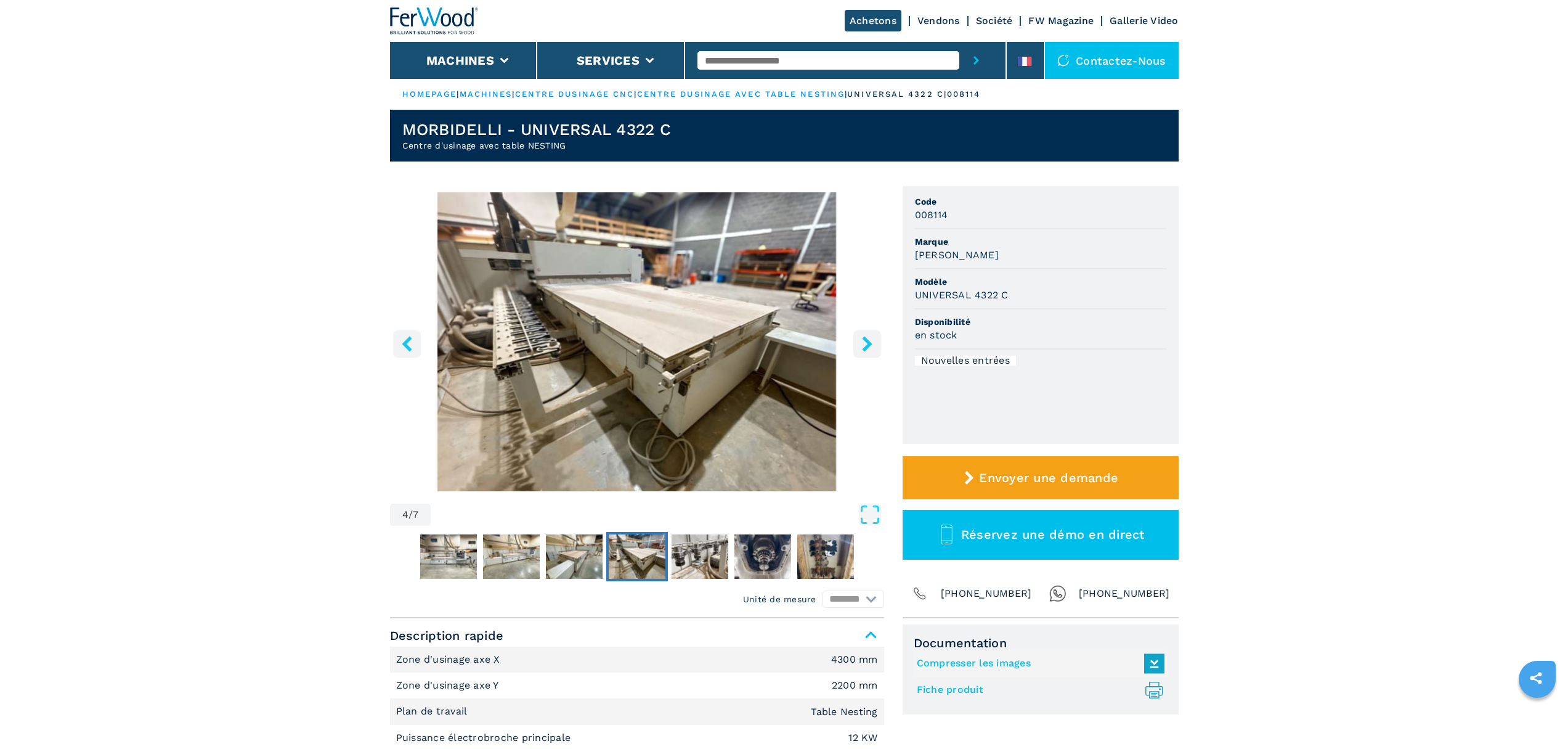
click at [865, 347] on icon "right-button" at bounding box center [867, 343] width 10 height 15
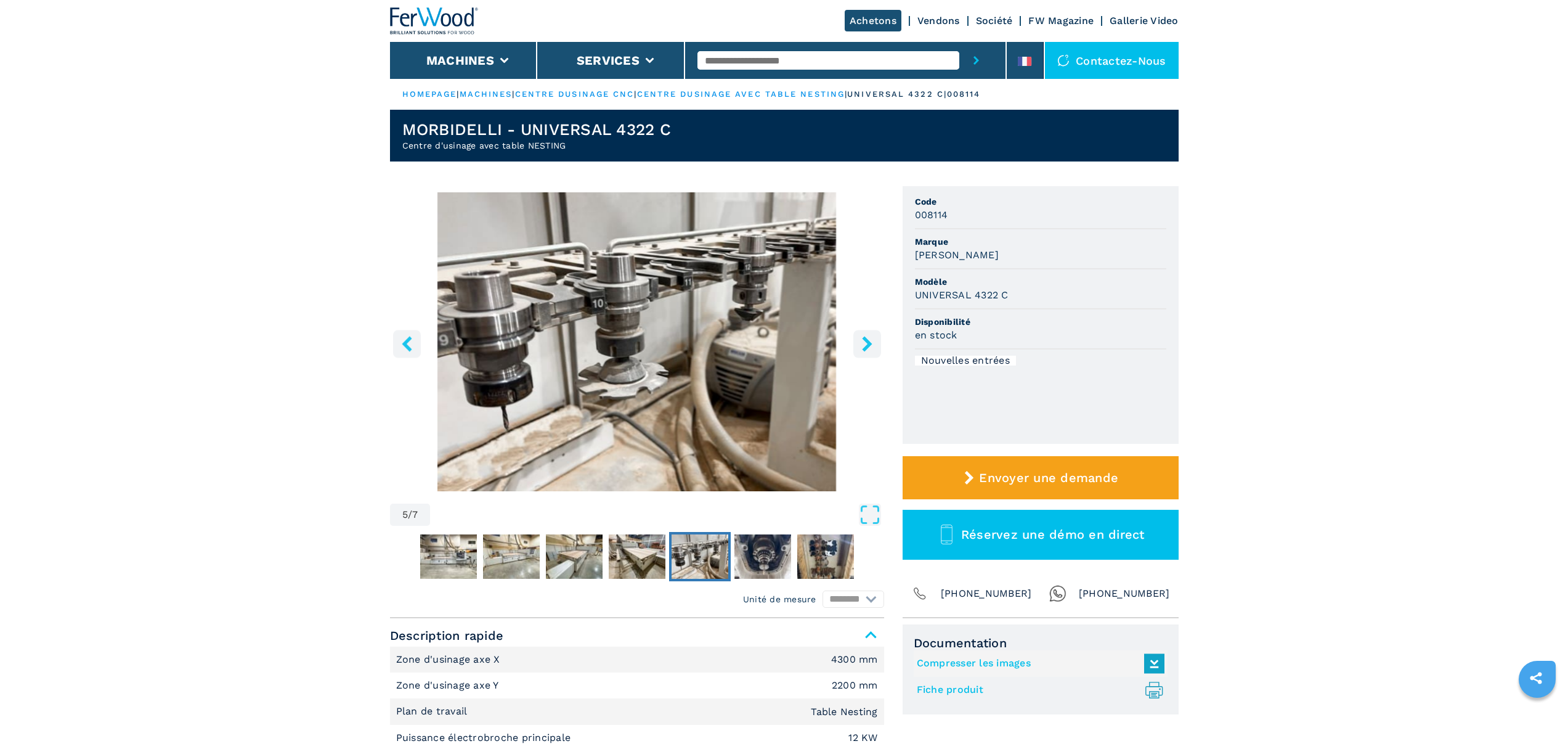
click at [865, 347] on icon "right-button" at bounding box center [867, 343] width 10 height 15
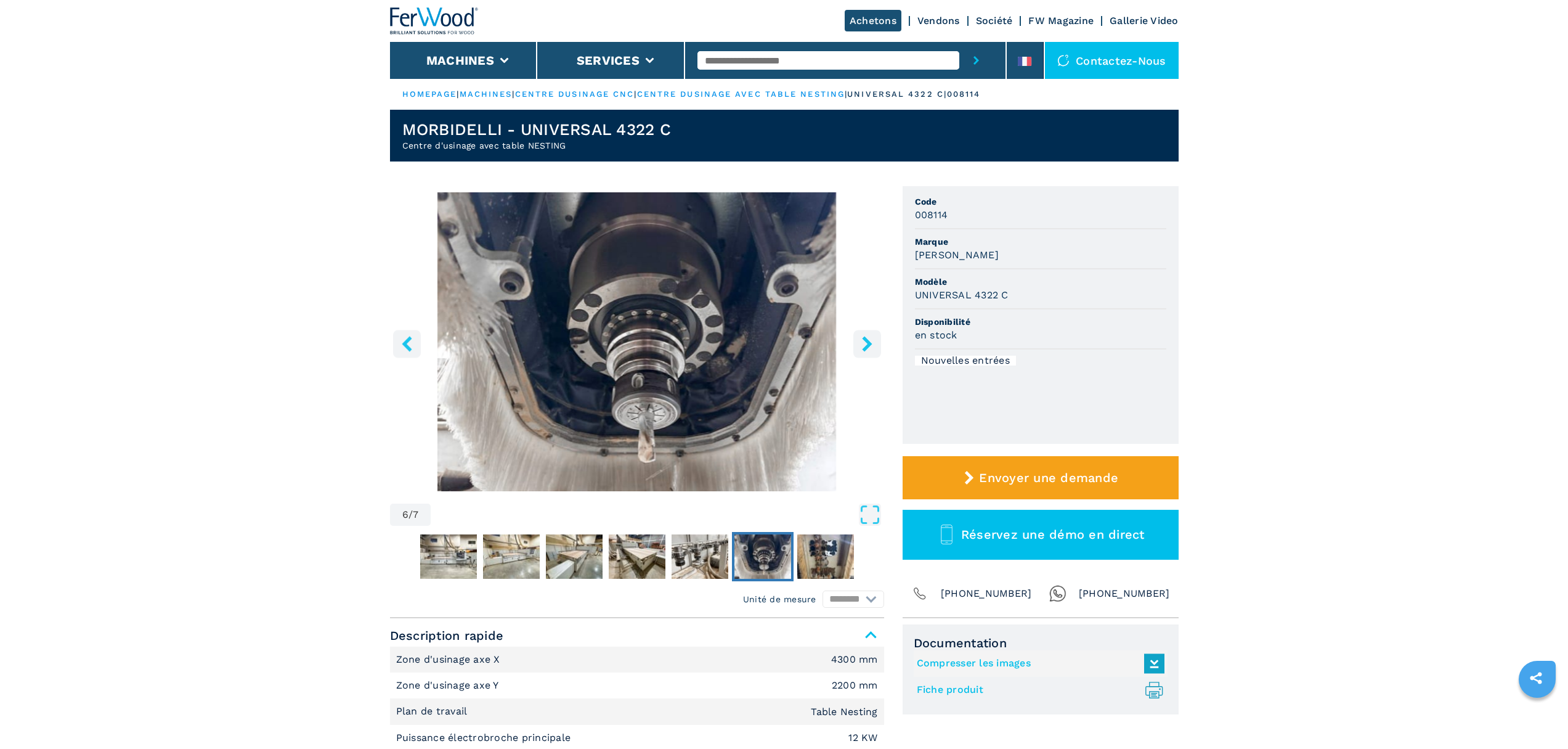
click at [865, 347] on icon "right-button" at bounding box center [867, 343] width 10 height 15
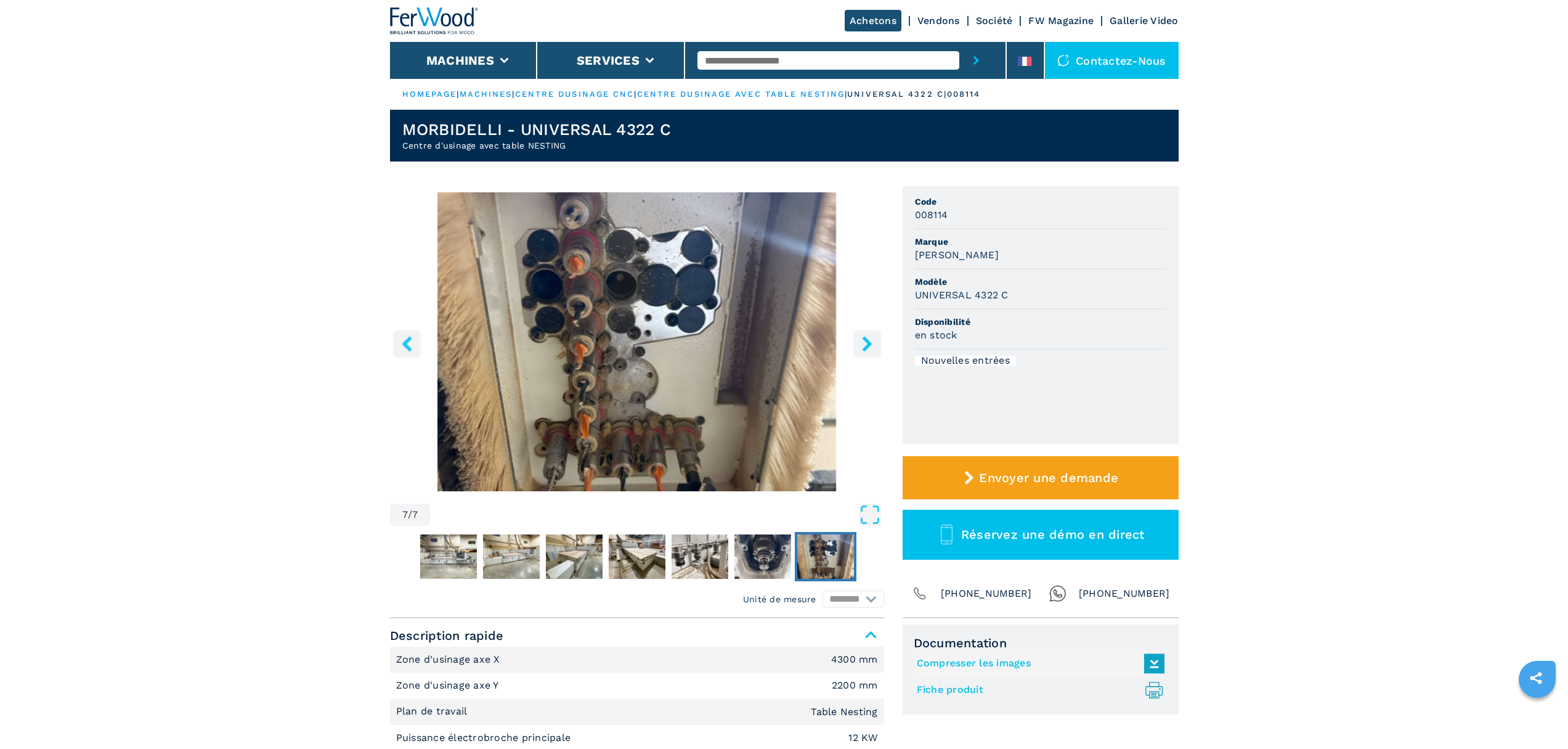
click at [865, 347] on icon "right-button" at bounding box center [867, 343] width 10 height 15
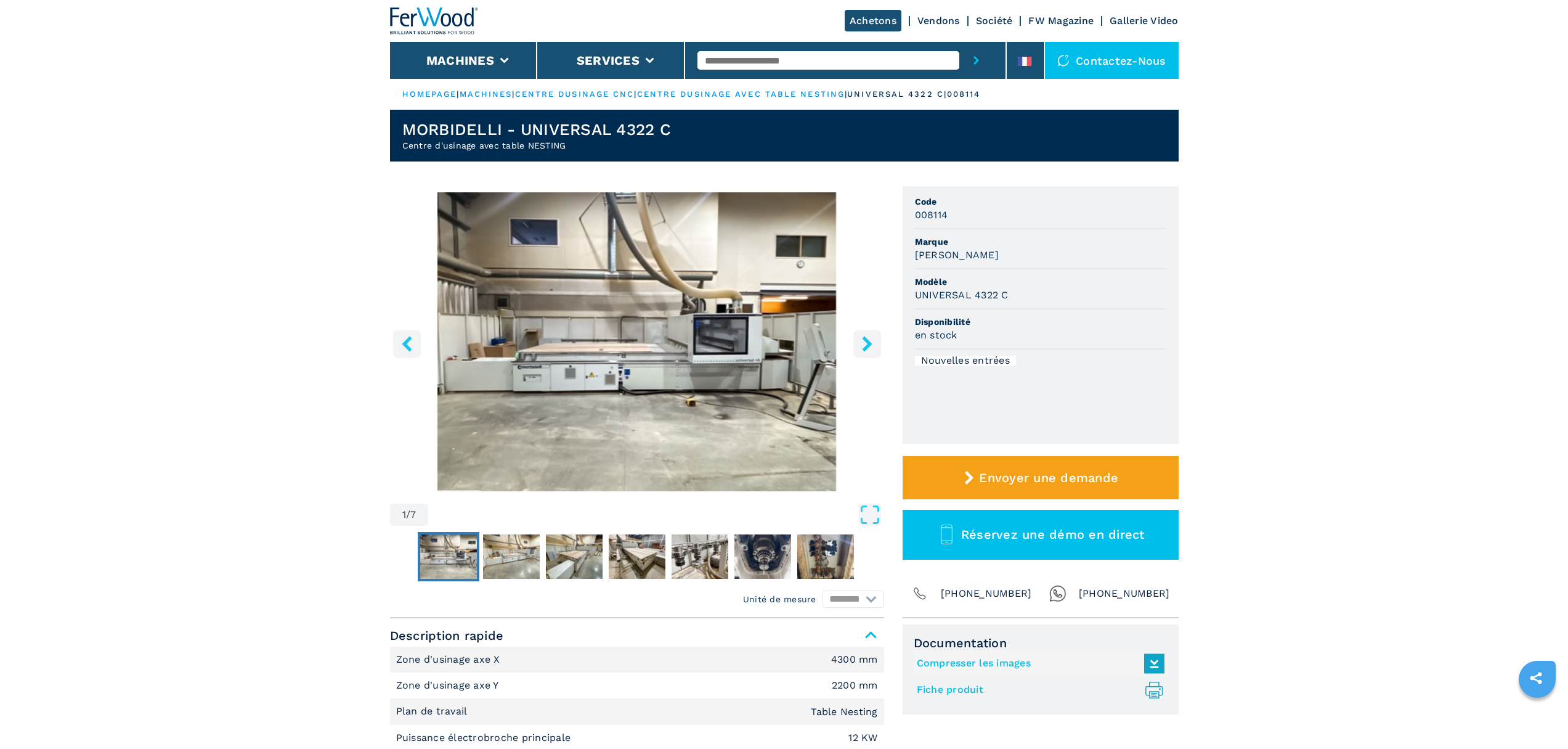
click at [865, 347] on icon "right-button" at bounding box center [867, 343] width 10 height 15
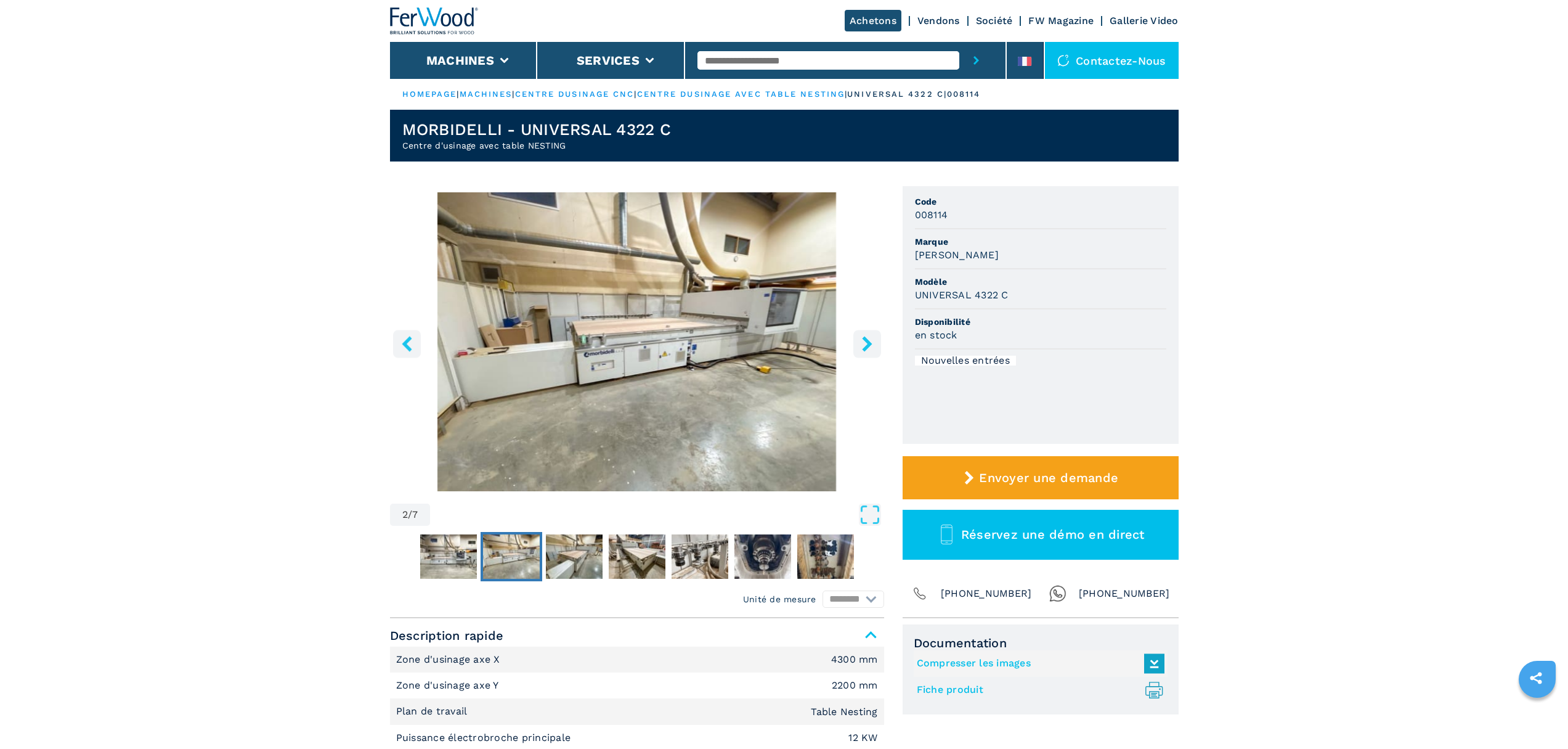
click at [865, 347] on icon "right-button" at bounding box center [867, 343] width 10 height 15
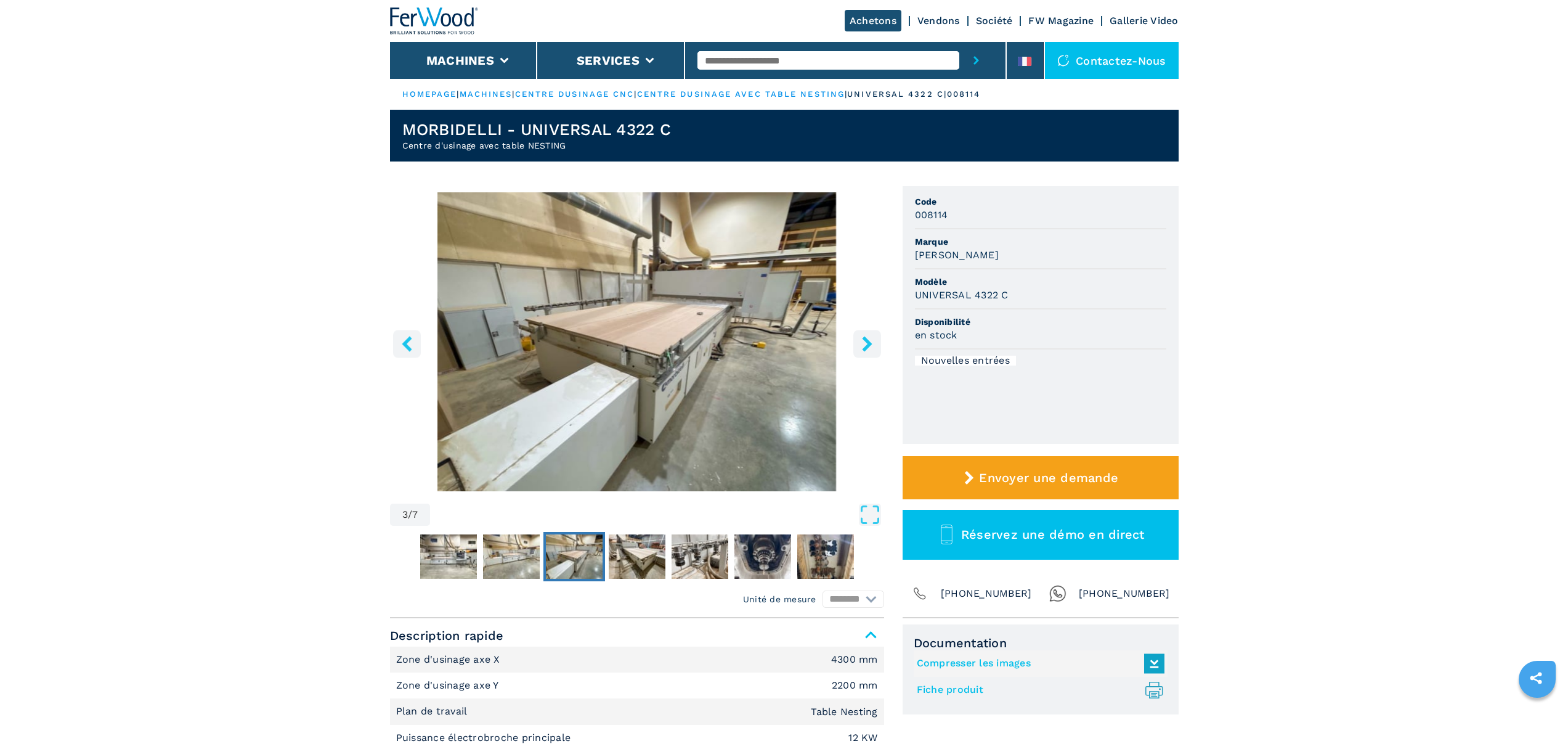
click at [865, 348] on icon "right-button" at bounding box center [867, 343] width 10 height 15
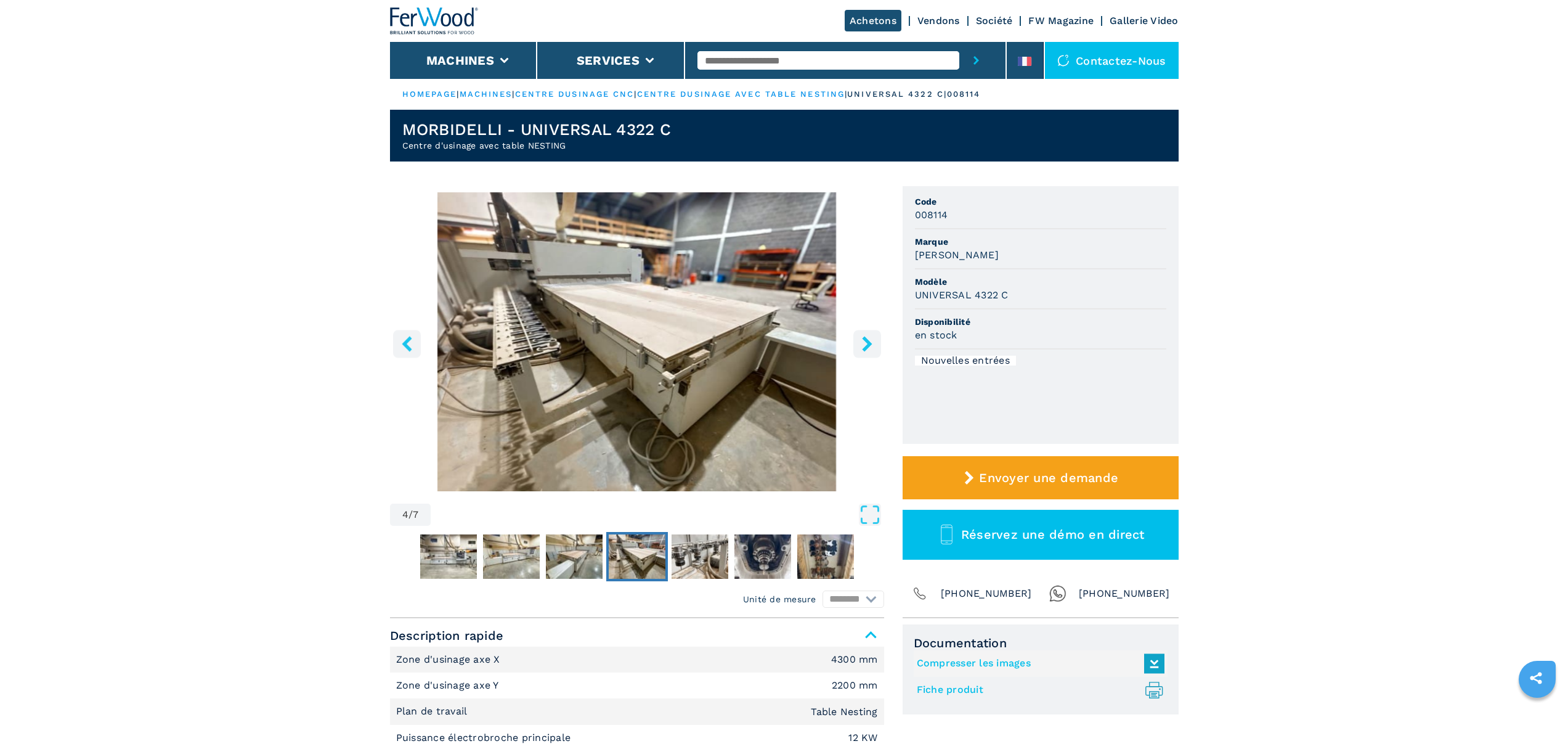
click at [865, 348] on icon "right-button" at bounding box center [867, 343] width 10 height 15
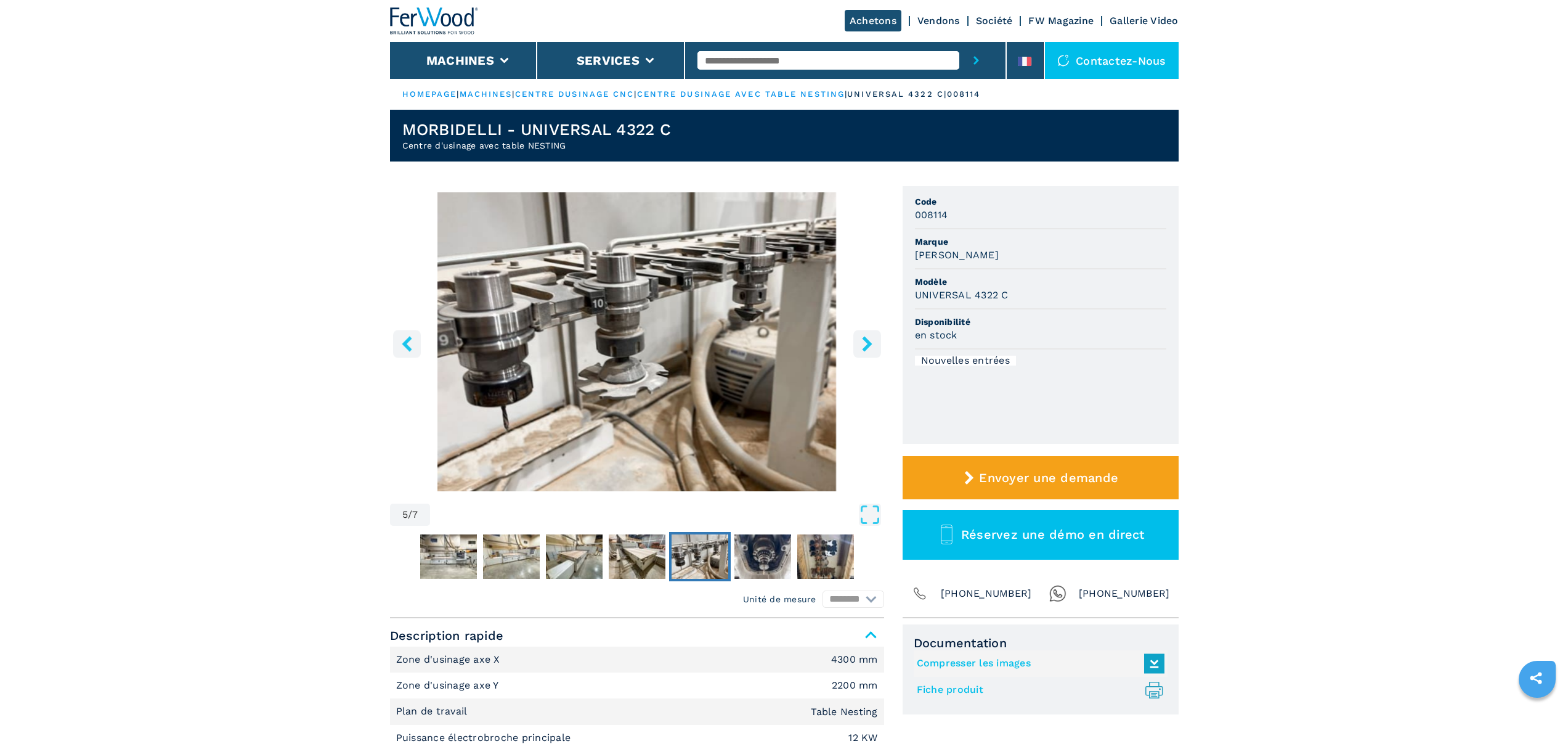
click at [865, 348] on icon "right-button" at bounding box center [867, 343] width 10 height 15
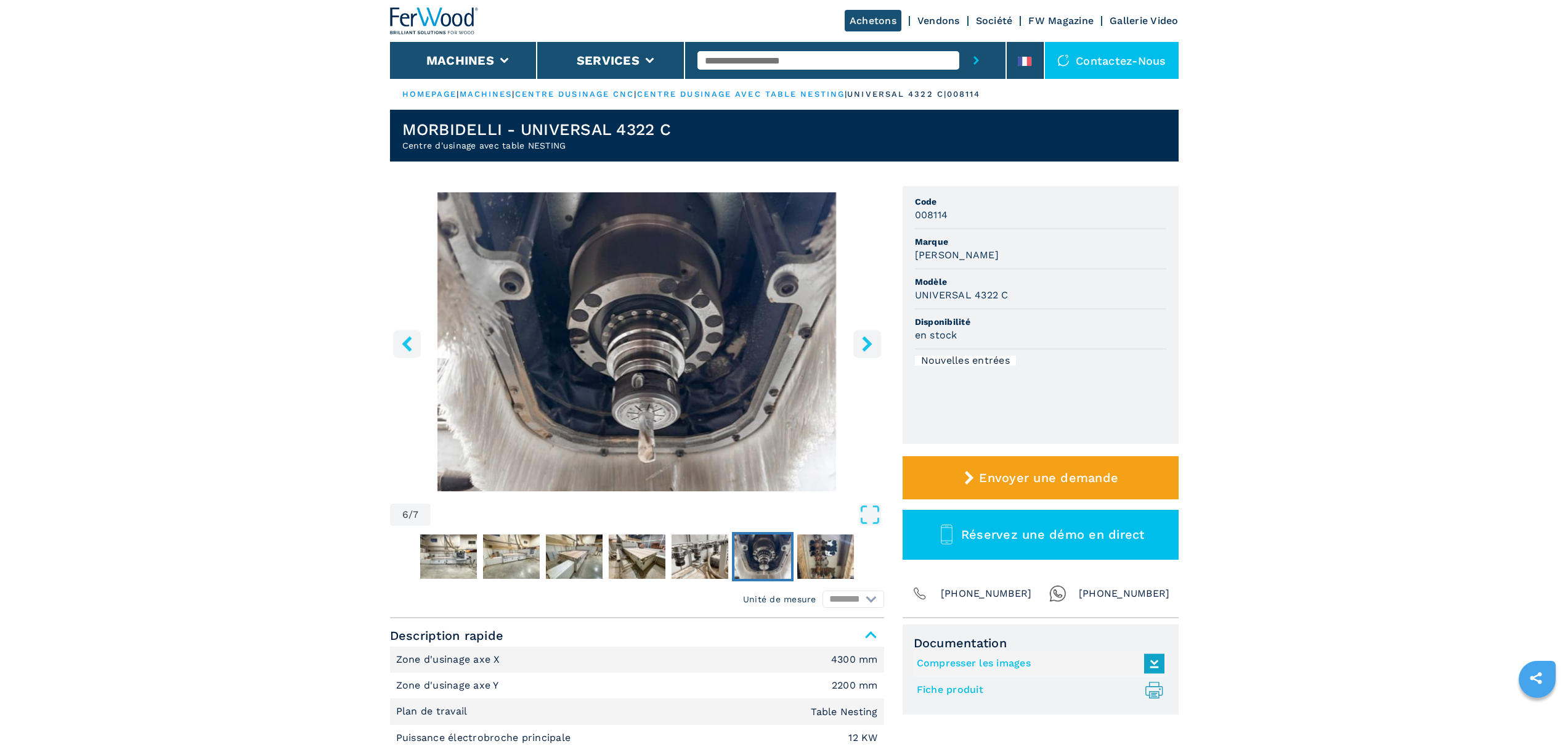
click at [865, 348] on icon "right-button" at bounding box center [867, 343] width 10 height 15
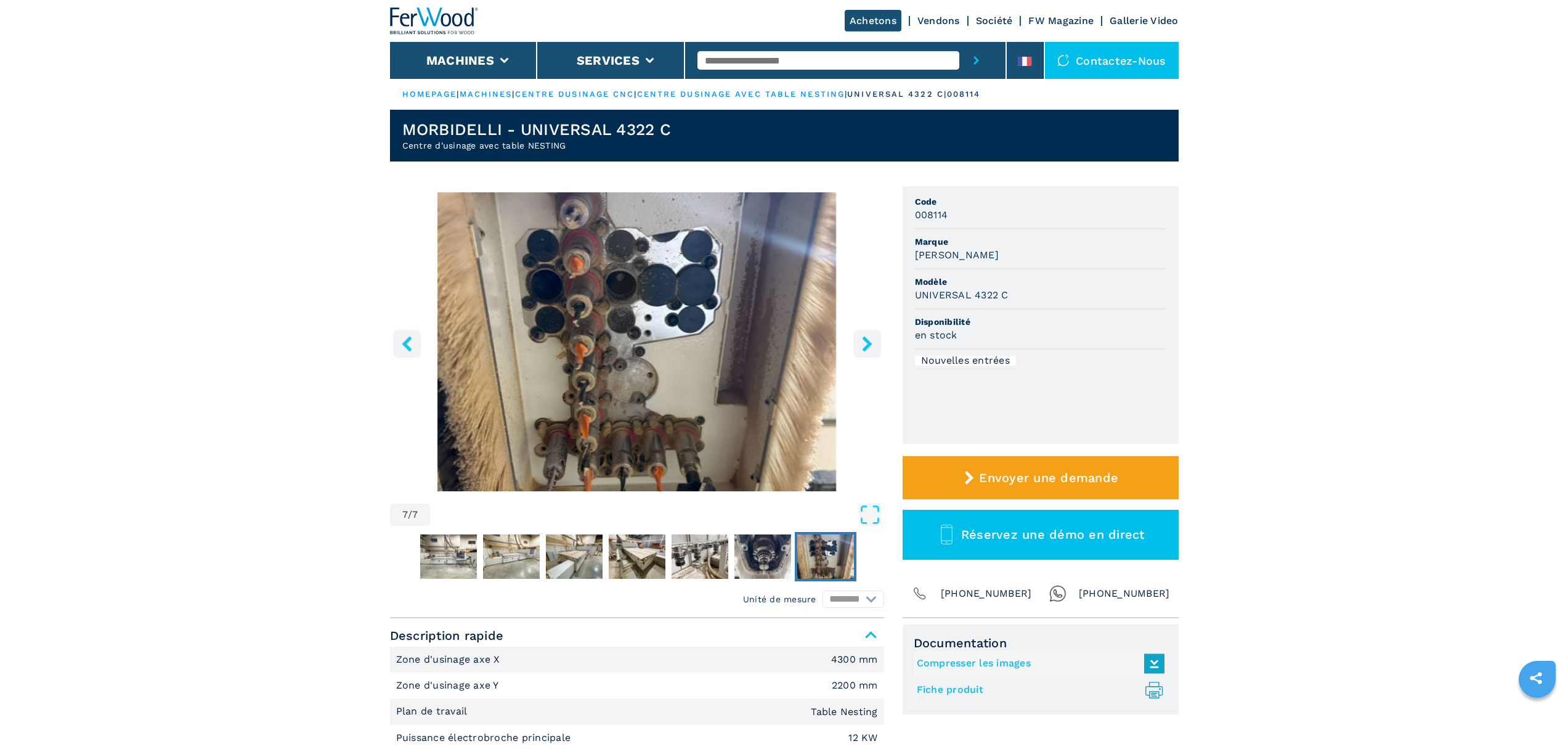
click at [865, 348] on icon "right-button" at bounding box center [867, 343] width 10 height 15
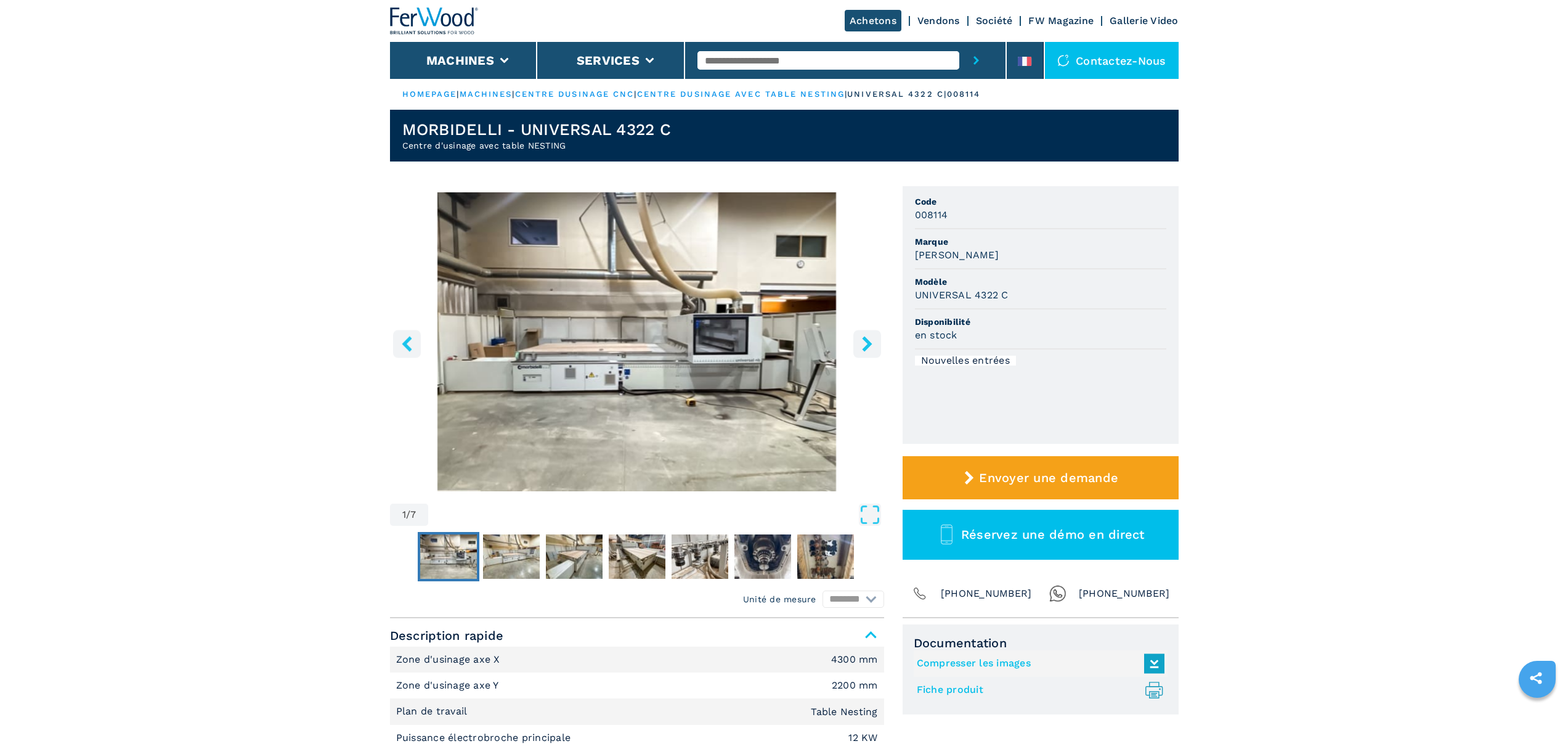
click at [865, 348] on icon "right-button" at bounding box center [867, 343] width 10 height 15
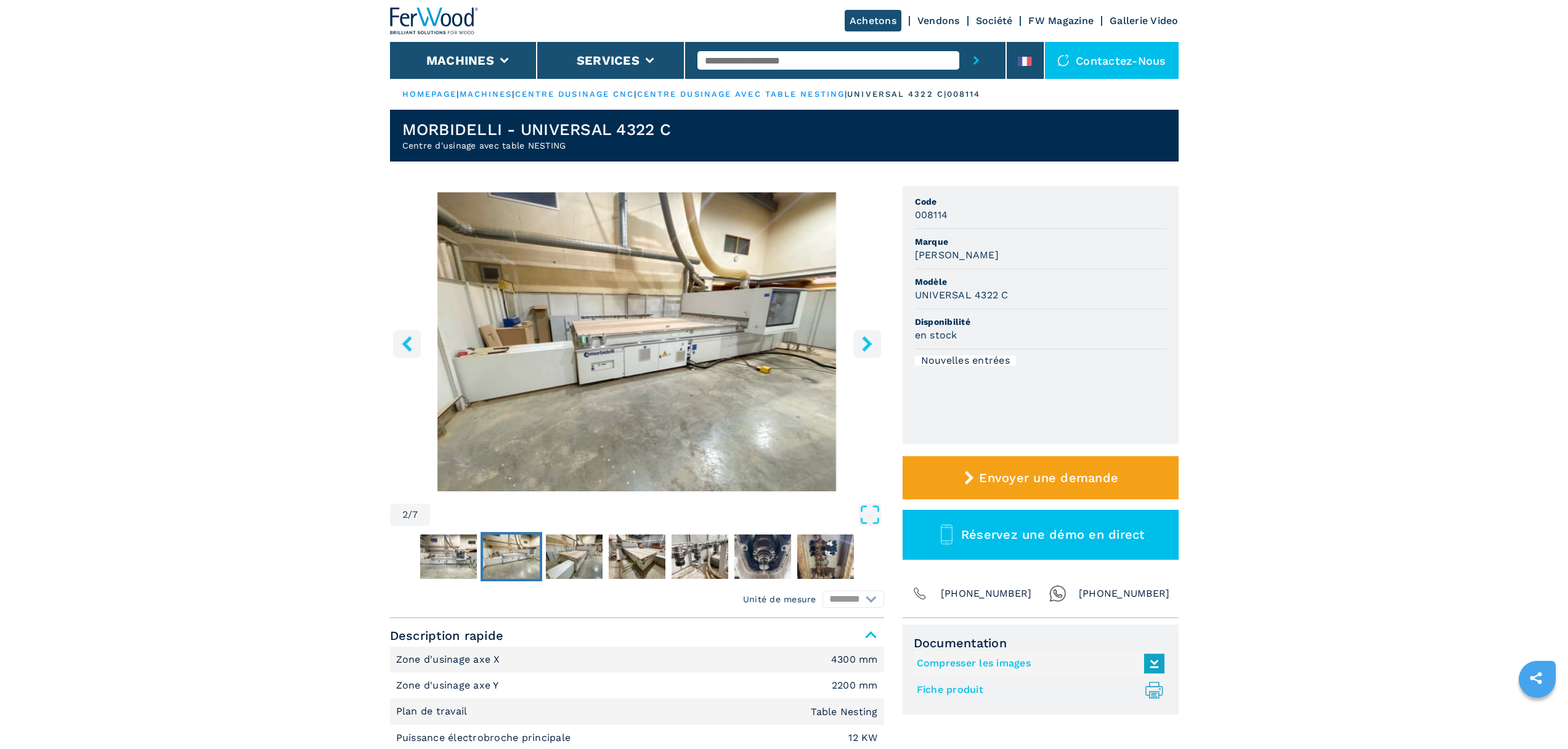
scroll to position [407, 0]
